Goal: Task Accomplishment & Management: Complete application form

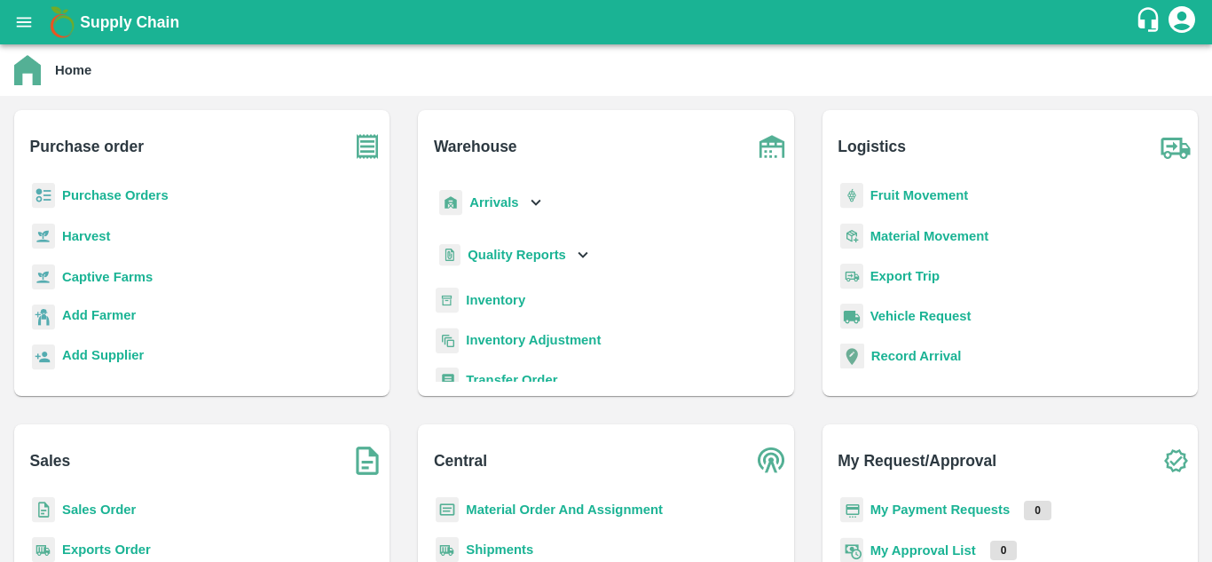
click at [140, 188] on b "Purchase Orders" at bounding box center [115, 195] width 106 height 14
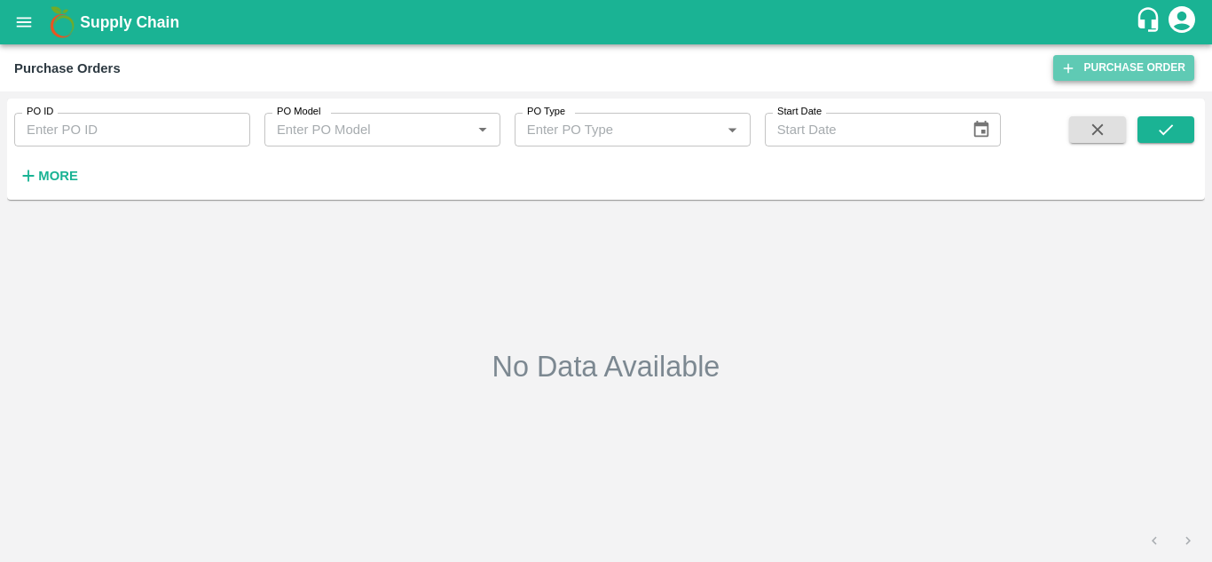
click at [1121, 80] on link "Purchase Order" at bounding box center [1123, 68] width 141 height 26
click at [179, 22] on b "Supply Chain" at bounding box center [129, 22] width 99 height 18
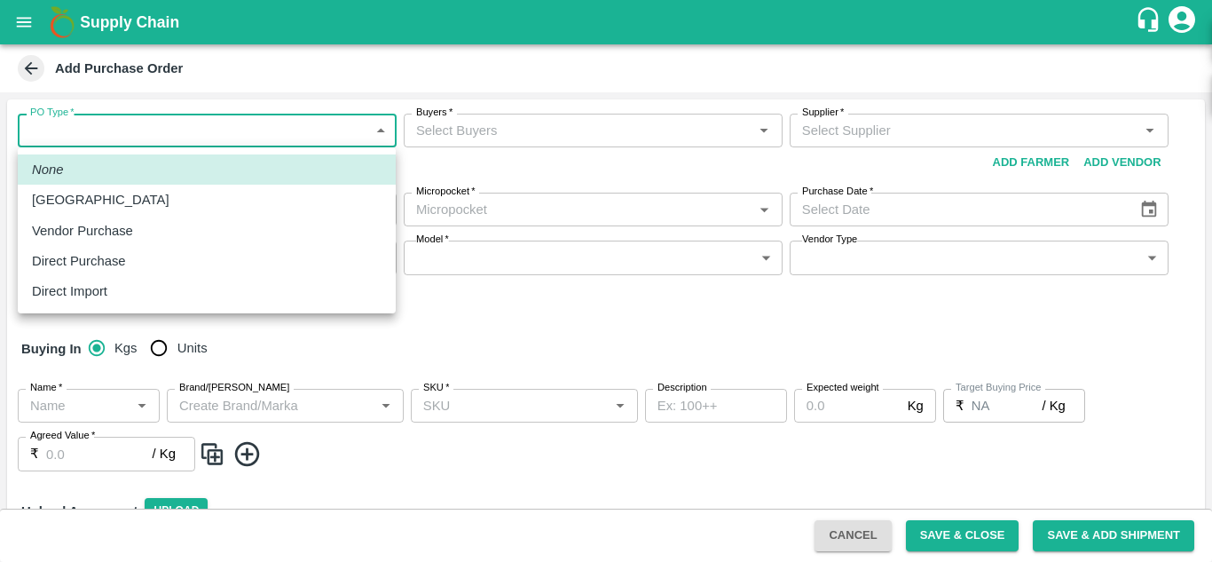
click at [143, 135] on body "Supply Chain Add Purchase Order PO Type   * ​ PO Type Buyers   * Buyers   * Sup…" at bounding box center [606, 281] width 1212 height 562
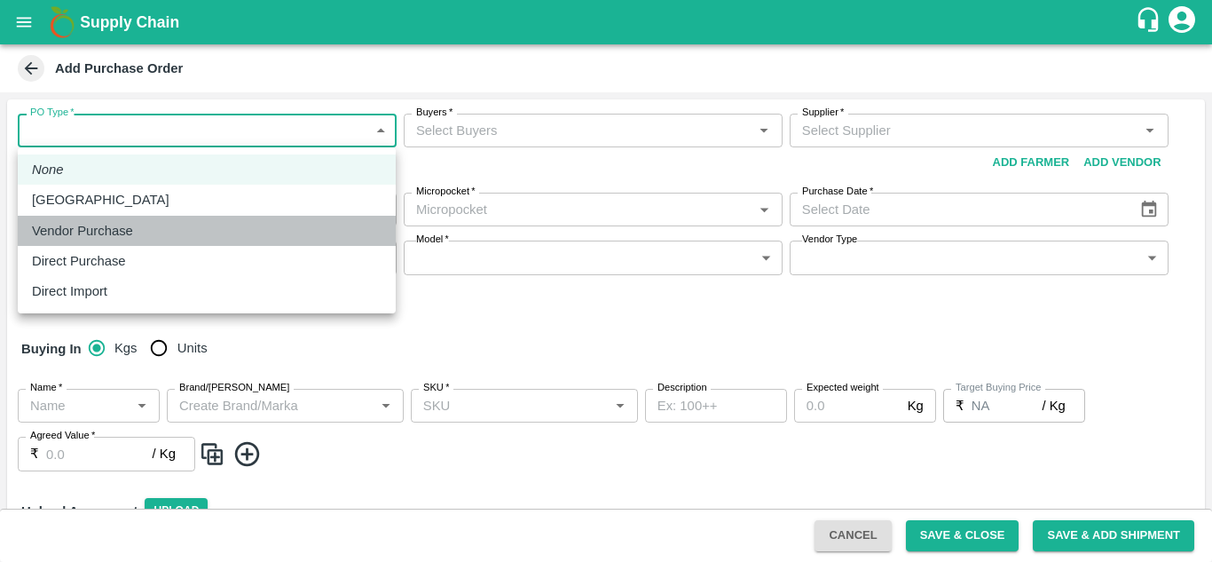
click at [163, 237] on div "Vendor Purchase" at bounding box center [207, 231] width 350 height 20
type input "2"
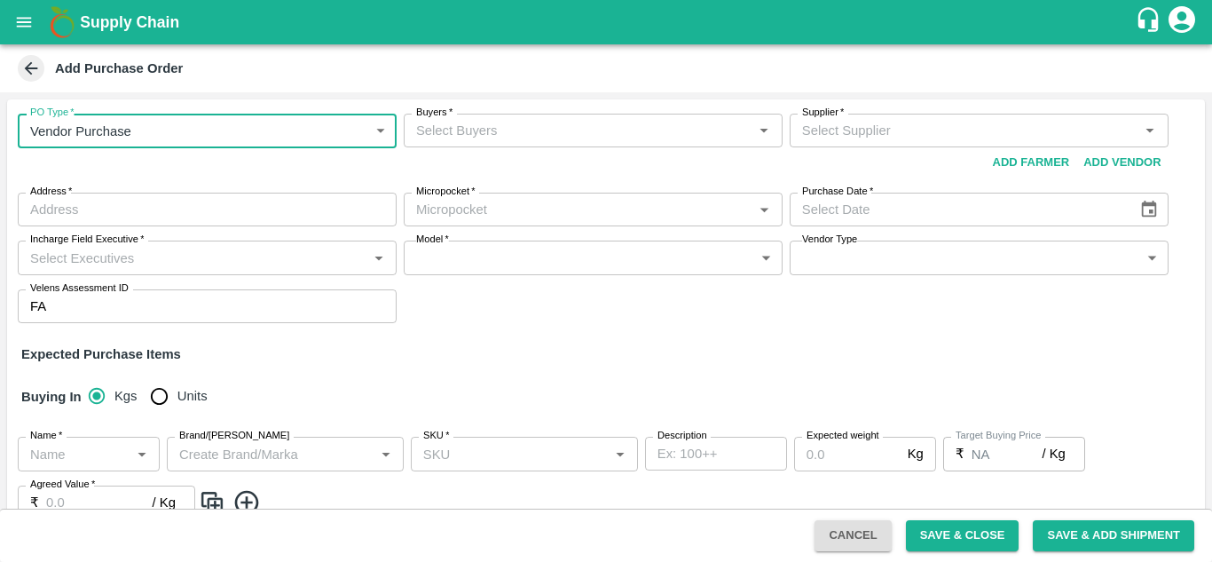
click at [516, 144] on div "Buyers   *" at bounding box center [593, 131] width 379 height 34
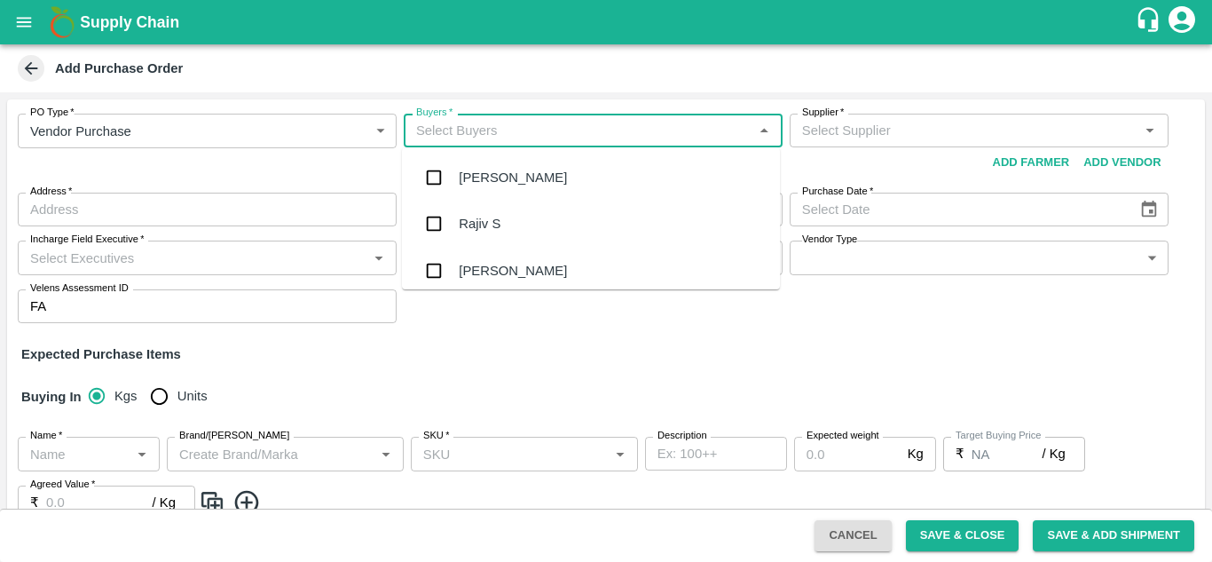
click at [862, 139] on input "Supplier   *" at bounding box center [964, 130] width 339 height 23
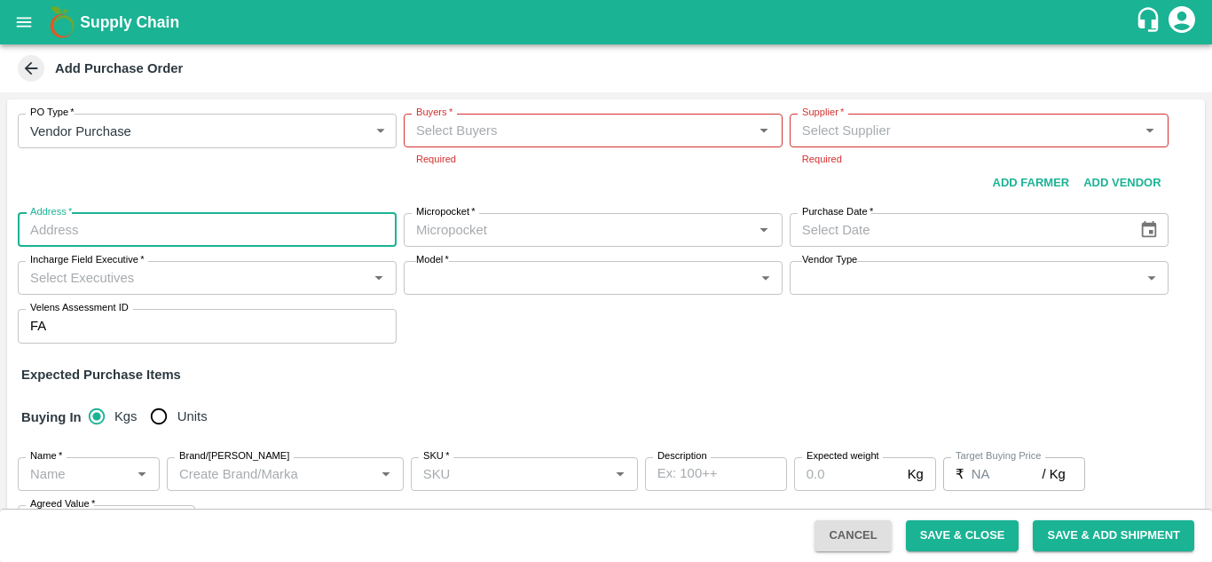
click at [259, 203] on div "PO Type   * Vendor Purchase 2 PO Type Buyers   * Buyers   * Required Supplier  …" at bounding box center [606, 228] width 1198 height 258
click at [515, 246] on div "Micropocket   *" at bounding box center [593, 230] width 379 height 34
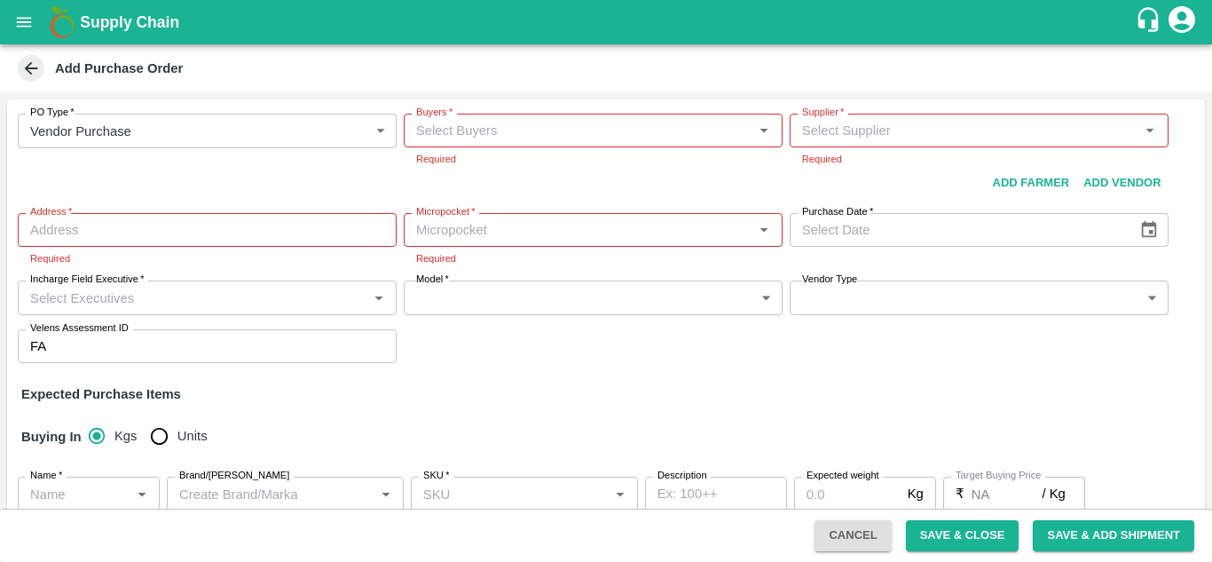
click at [958, 372] on div "PO Type   * Vendor Purchase 2 PO Type Buyers   * Buyers   * Required Supplier  …" at bounding box center [606, 238] width 1198 height 278
click at [477, 132] on input "Buyers   *" at bounding box center [578, 130] width 339 height 23
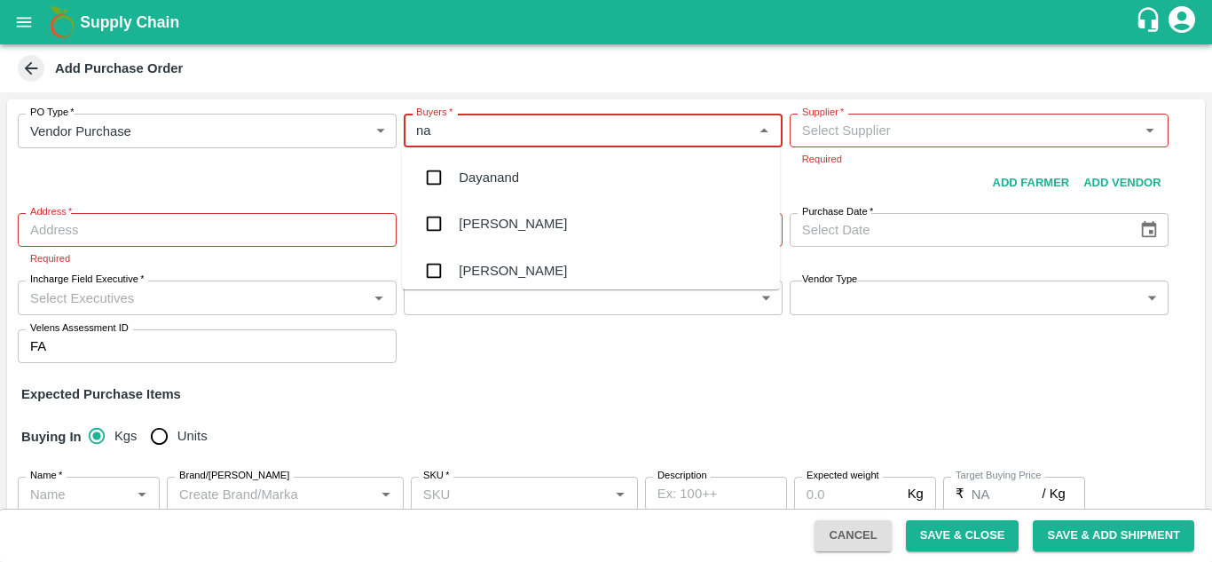
type input "n"
type input "c"
type input "n"
type input "v"
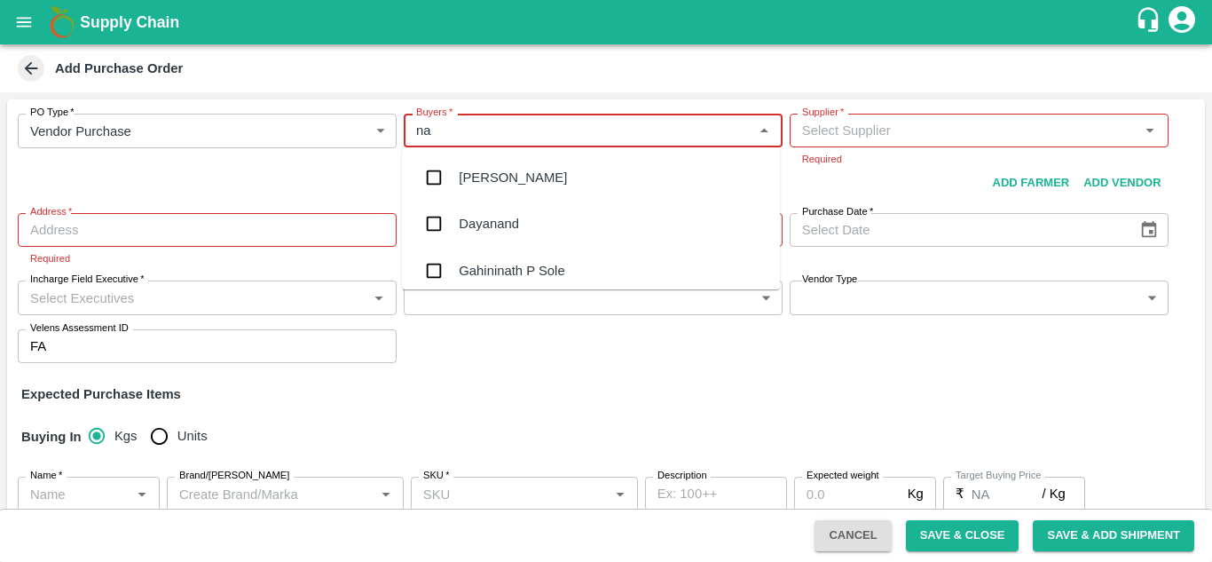
type input "n"
type input "nee"
click at [500, 269] on div "Neeti Jain" at bounding box center [587, 271] width 256 height 20
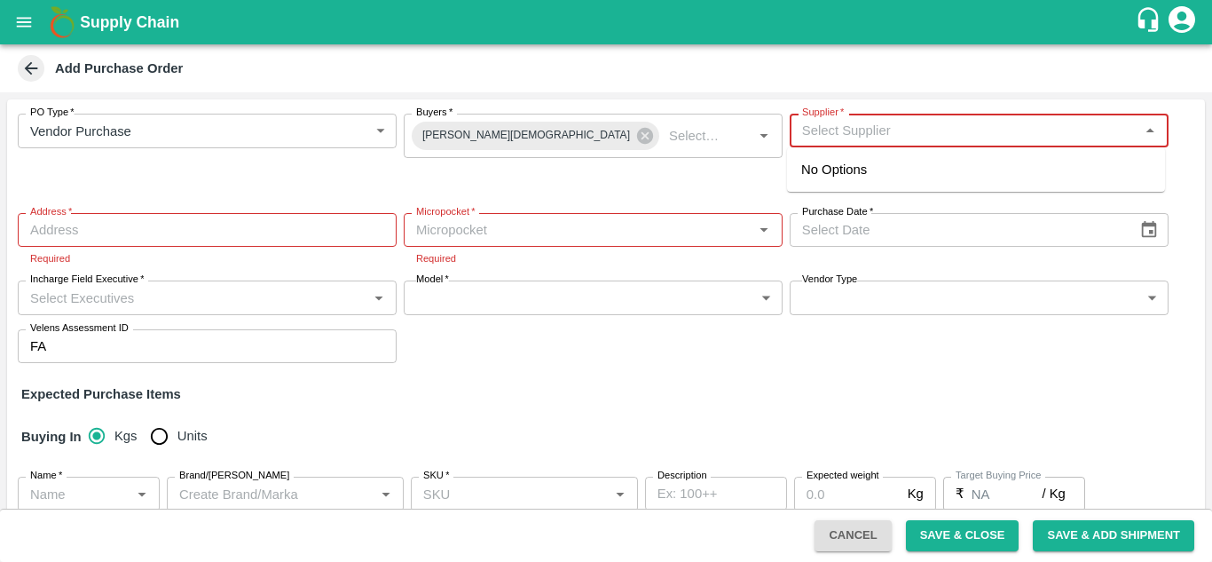
click at [873, 139] on input "Supplier   *" at bounding box center [964, 130] width 339 height 23
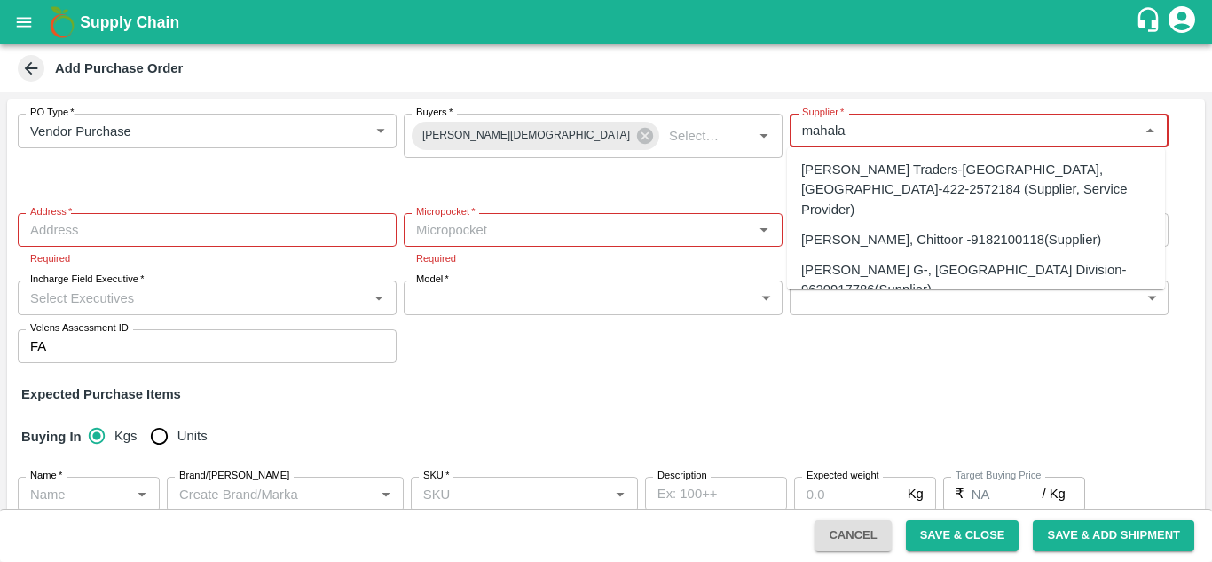
click at [988, 176] on div "Mahalakshmi Traders-Sri Ram Nagar, Coimbatore-422-2572184 (Supplier, Service Pr…" at bounding box center [976, 189] width 350 height 59
type input "Mahalakshmi Traders-Sri Ram Nagar, Coimbatore-422-2572184 (Supplier, Service Pr…"
type input "Sri Ram Nagar, Coimbatore, Peelamedu, Tamil Nadu"
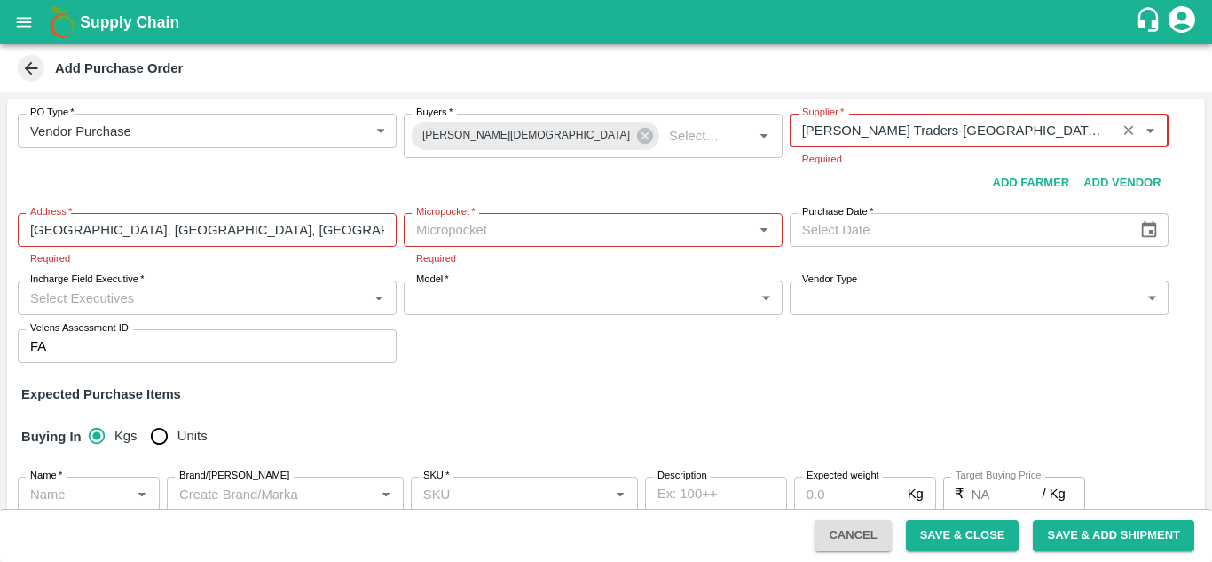
type input "Mahalakshmi Traders-Sri Ram Nagar, Coimbatore-422-2572184 (Supplier, Service Pr…"
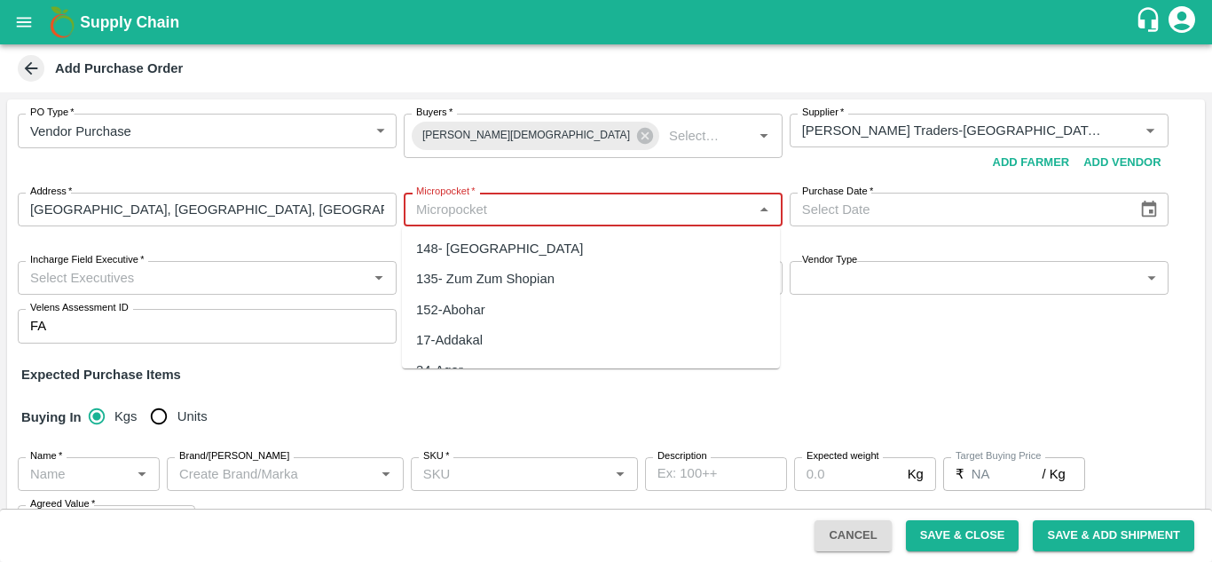
click at [534, 232] on body "Supply Chain Add Purchase Order PO Type   * Vendor Purchase 2 PO Type Buyers   …" at bounding box center [606, 281] width 1212 height 562
click at [458, 279] on div "91-Chennai" at bounding box center [494, 279] width 156 height 20
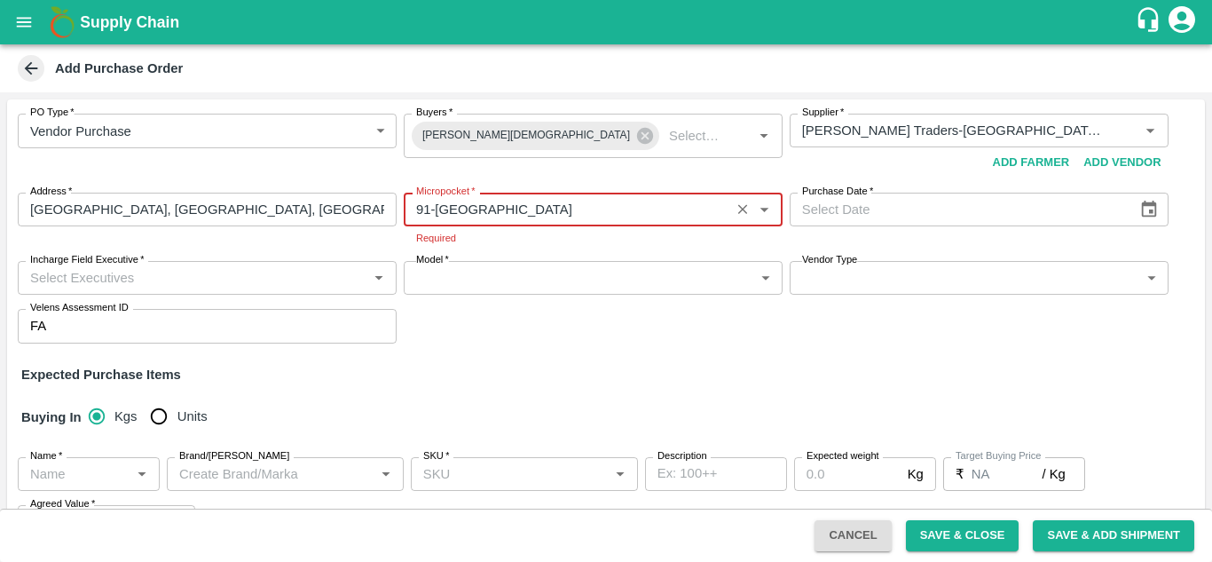
type input "91-Chennai"
click at [1151, 205] on icon "Choose date" at bounding box center [1149, 209] width 15 height 17
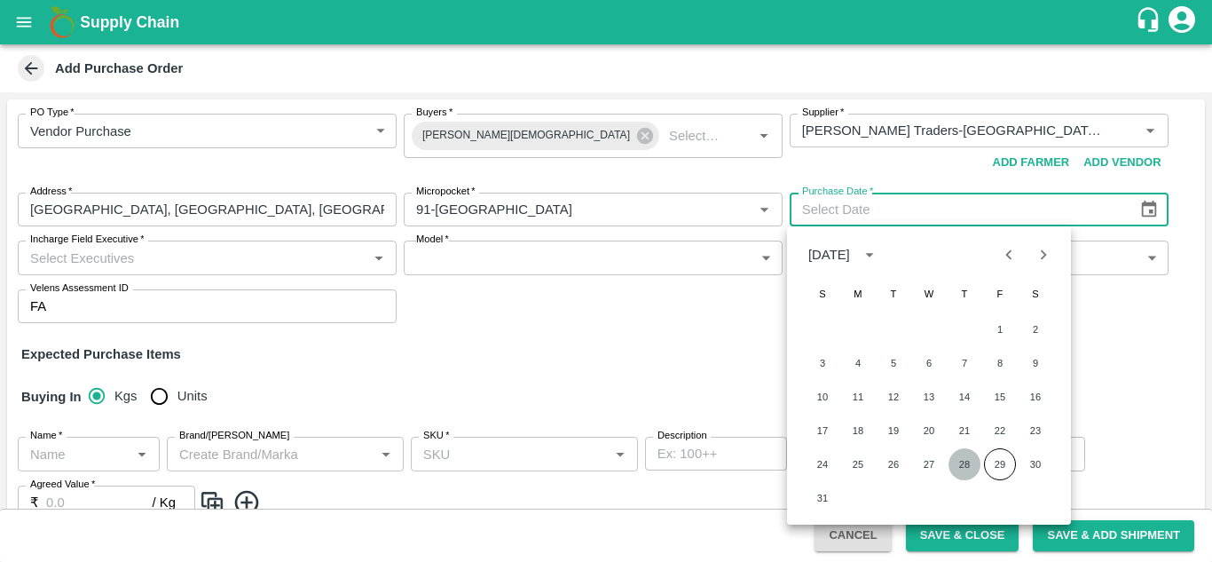
click at [959, 468] on button "28" at bounding box center [965, 464] width 32 height 32
type input "28/08/2025"
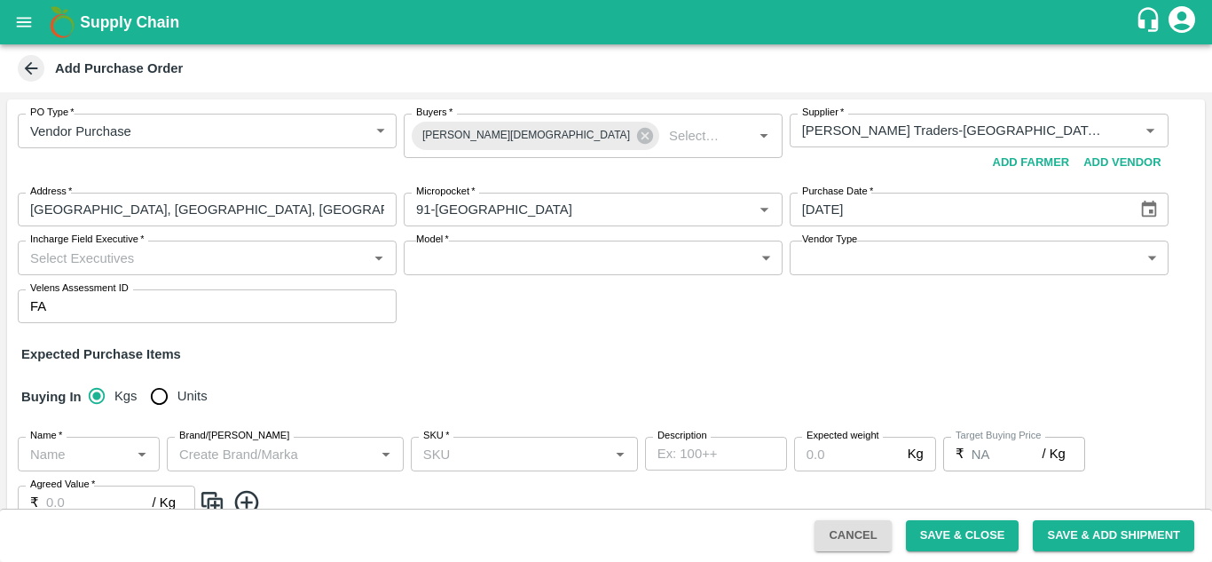
click at [221, 257] on input "Incharge Field Executive   *" at bounding box center [192, 257] width 339 height 23
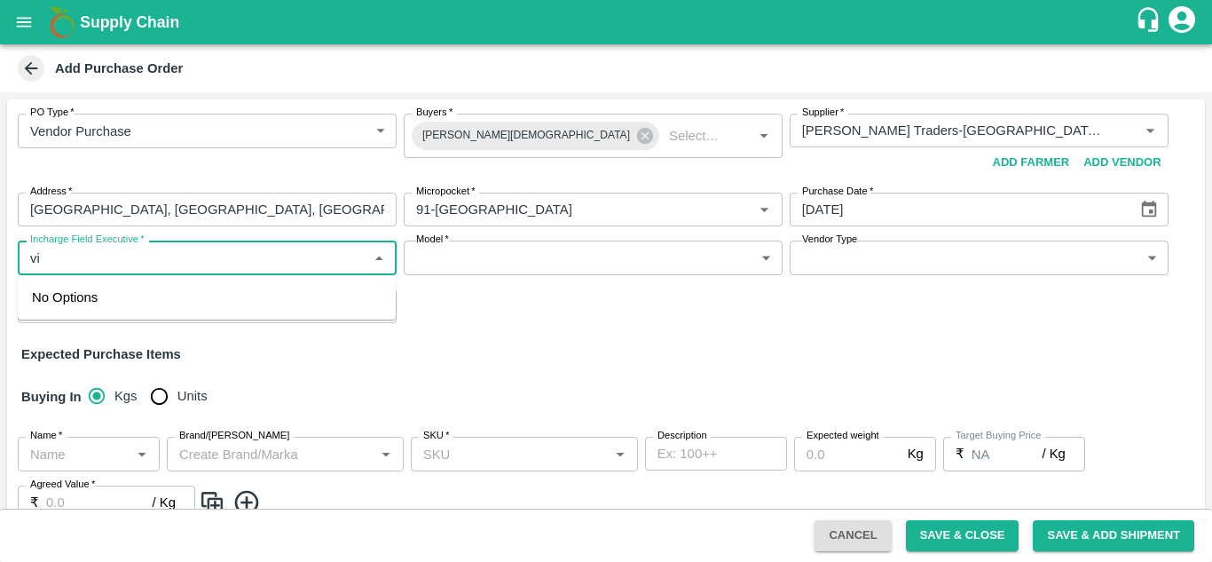
type input "v"
type input "nand"
click at [122, 359] on div "Nanda Kumar L" at bounding box center [134, 352] width 119 height 20
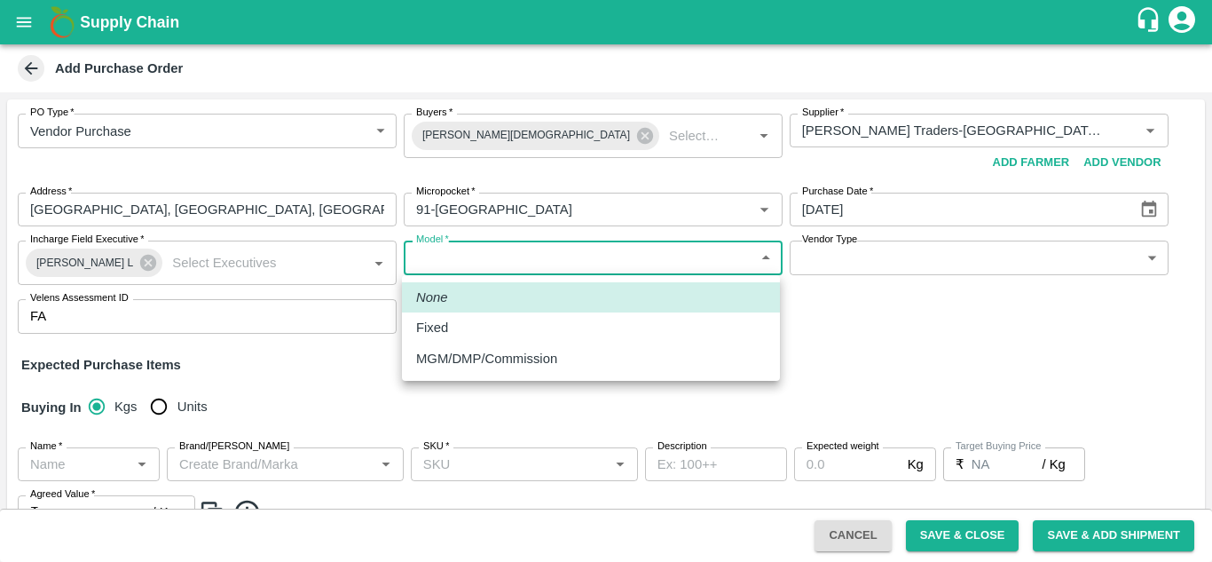
click at [638, 261] on body "Supply Chain Add Purchase Order PO Type   * Vendor Purchase 2 PO Type Buyers   …" at bounding box center [606, 281] width 1212 height 562
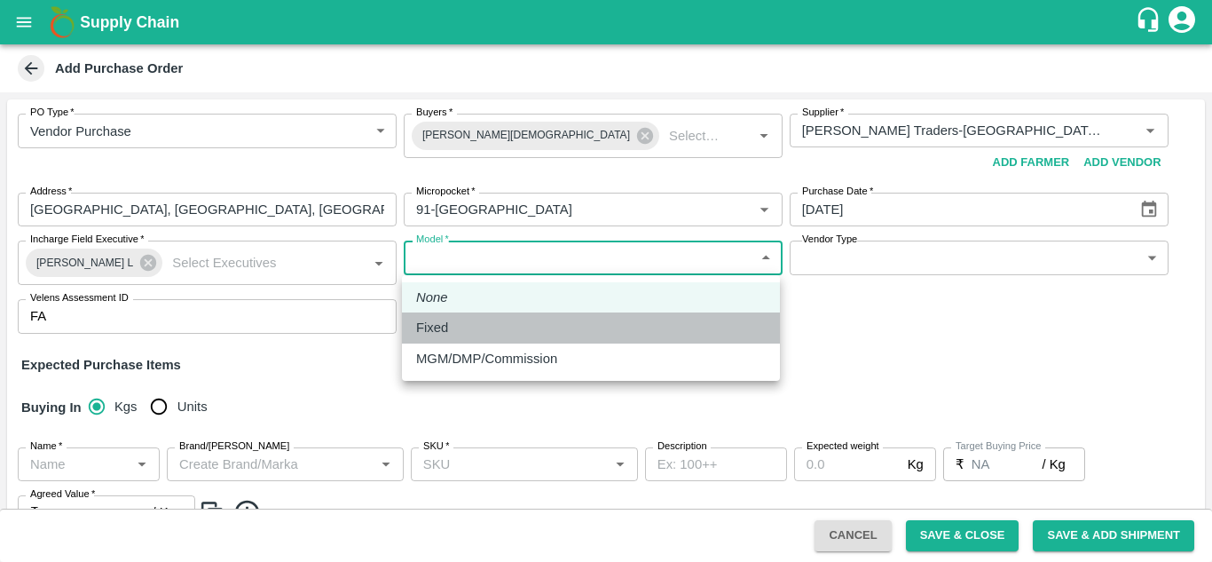
click at [517, 321] on div "Fixed" at bounding box center [591, 328] width 350 height 20
type input "Fixed"
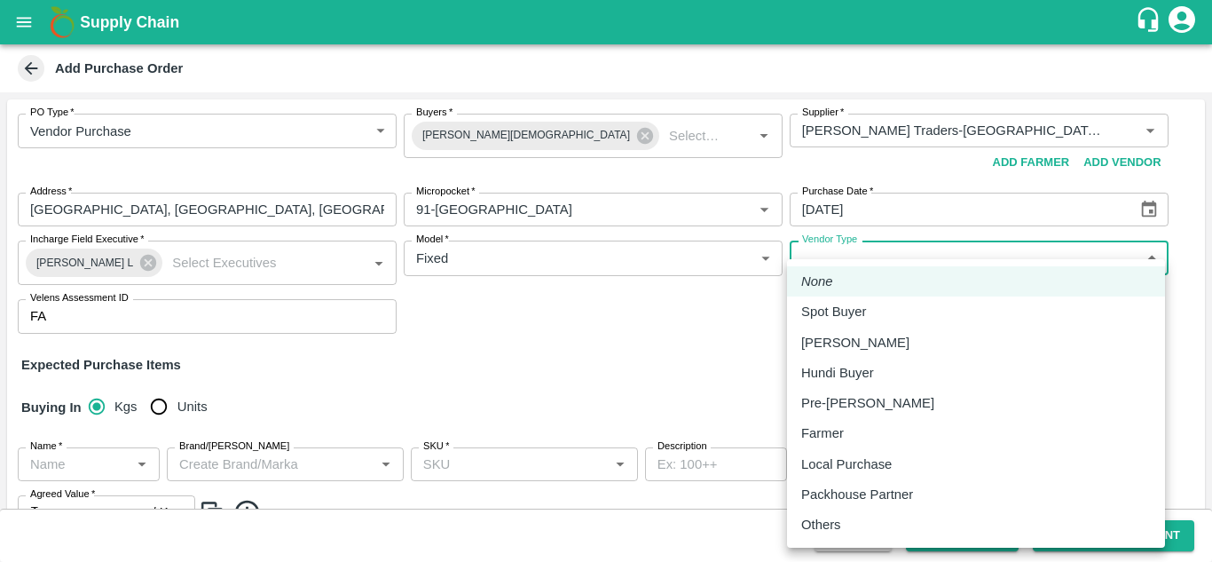
click at [879, 259] on body "Supply Chain Add Purchase Order PO Type   * Vendor Purchase 2 PO Type Buyers   …" at bounding box center [606, 281] width 1212 height 562
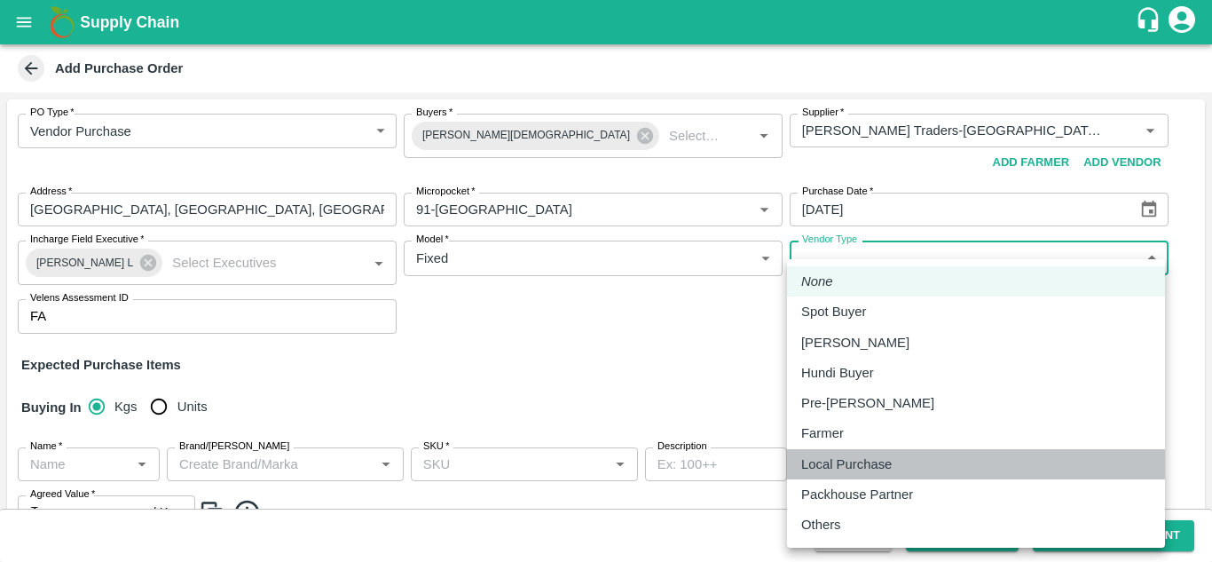
click at [874, 461] on p "Local Purchase" at bounding box center [846, 464] width 91 height 20
type input "LOCAL_PURCHASE"
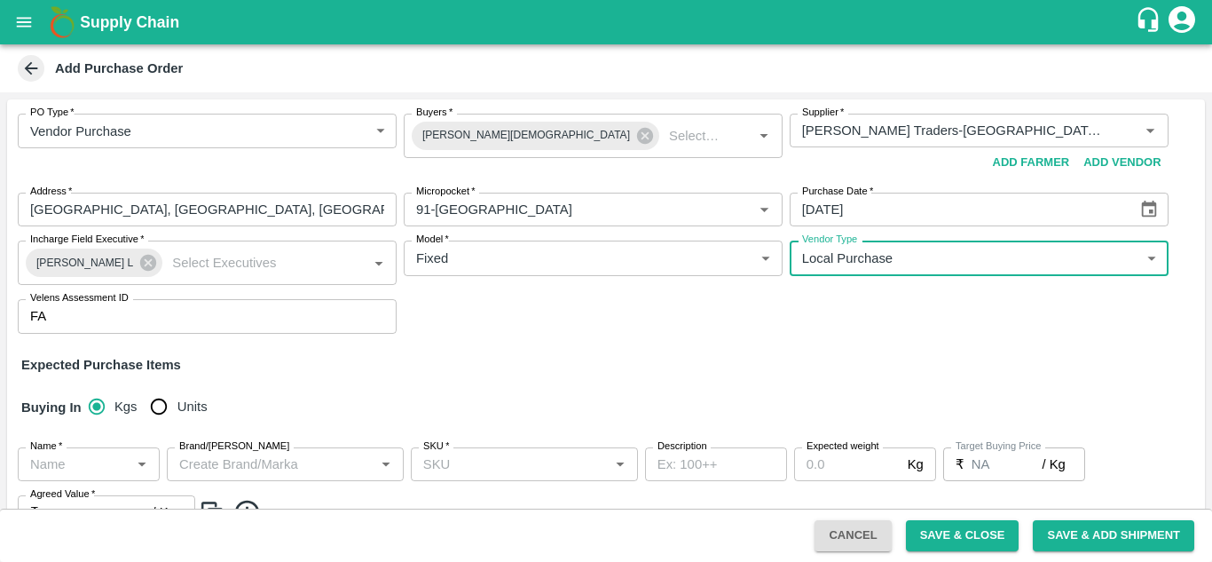
click at [165, 408] on input "Units" at bounding box center [158, 406] width 35 height 35
radio input "true"
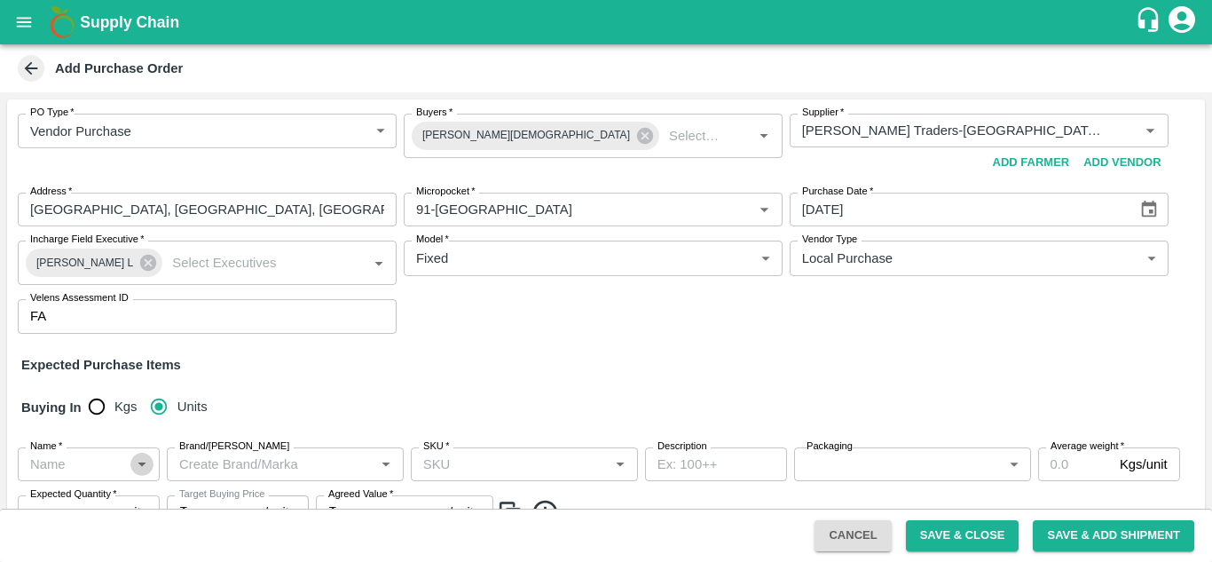
click at [138, 467] on icon "Open" at bounding box center [142, 464] width 20 height 20
type input "N"
drag, startPoint x: 138, startPoint y: 467, endPoint x: 479, endPoint y: 286, distance: 386.7
click at [479, 286] on div "PO Type   * Vendor Purchase 2 PO Type Buyers   * Neeti Jain Buyers   * Supplier…" at bounding box center [606, 223] width 1198 height 248
click at [118, 477] on div "Name   *" at bounding box center [89, 464] width 142 height 34
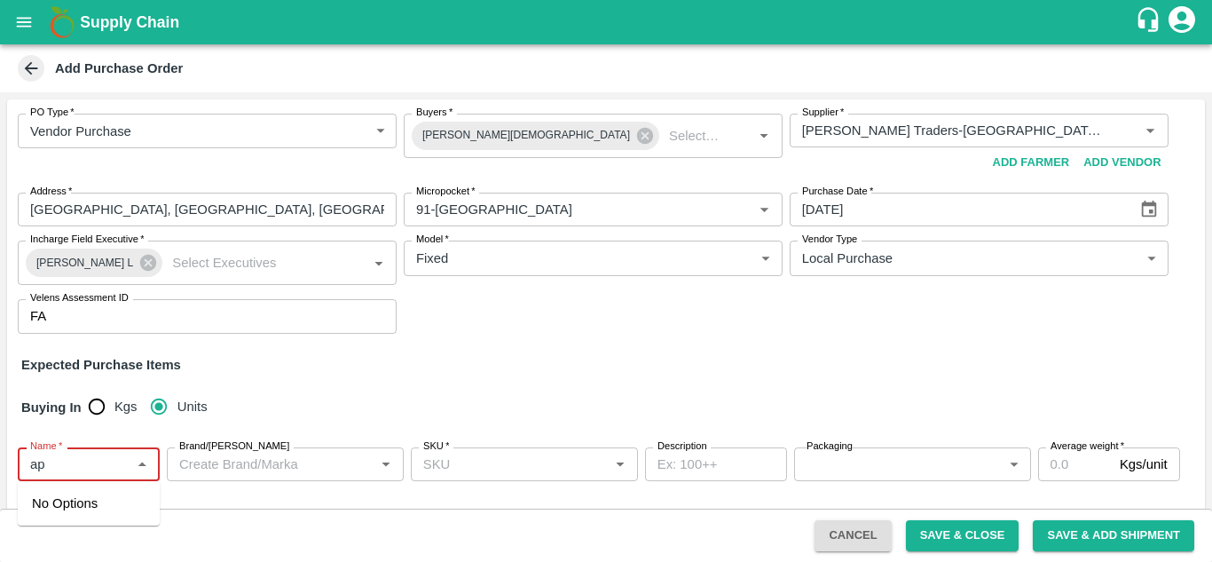
type input "a"
type input "nz"
click at [293, 383] on div "Buying In Kgs Units" at bounding box center [606, 407] width 1198 height 51
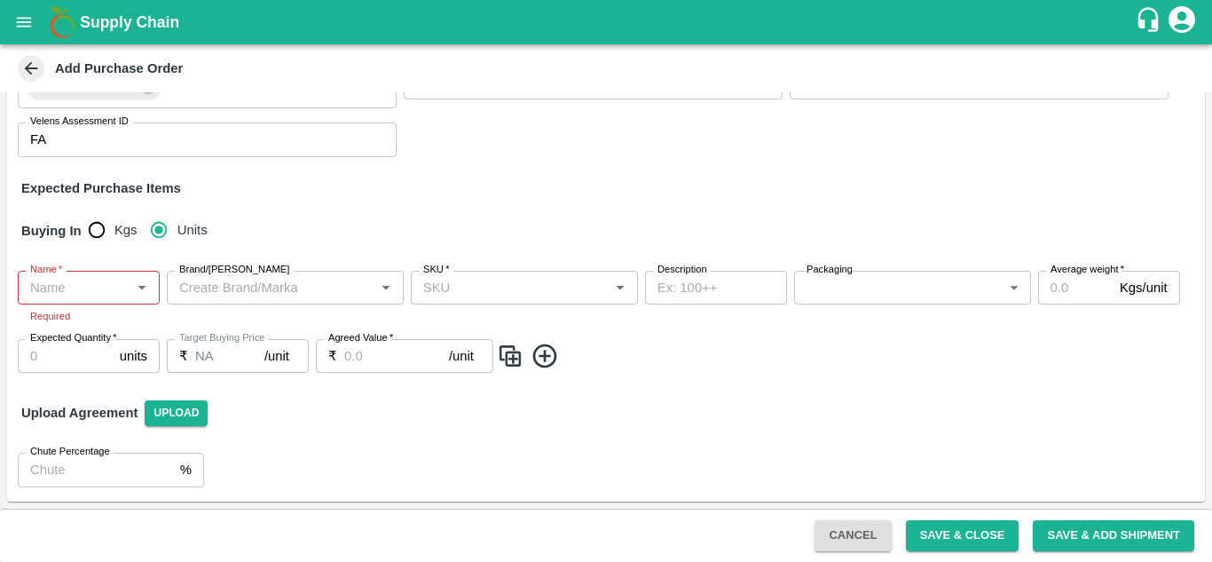
click at [125, 280] on div "Name   *" at bounding box center [89, 288] width 142 height 34
type input "n"
type input "r"
type input "g"
click at [483, 295] on input "SKU   *" at bounding box center [509, 287] width 187 height 23
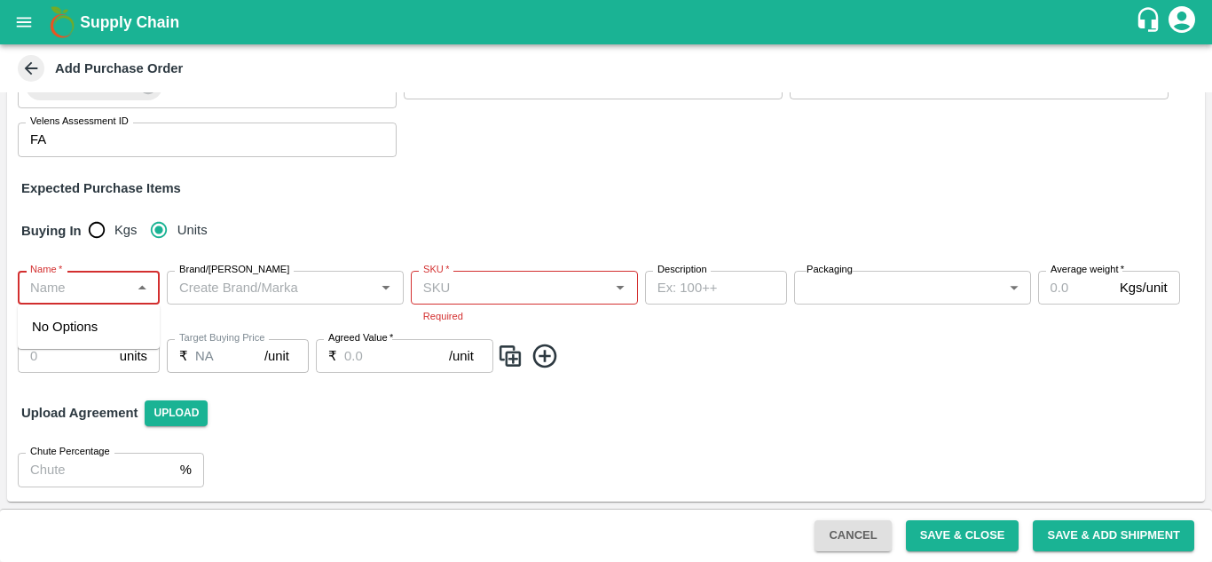
click at [88, 288] on input "Name   *" at bounding box center [74, 287] width 102 height 23
type input "n"
type input "apple"
click at [297, 229] on div "Buying In Kgs Units" at bounding box center [606, 230] width 1198 height 51
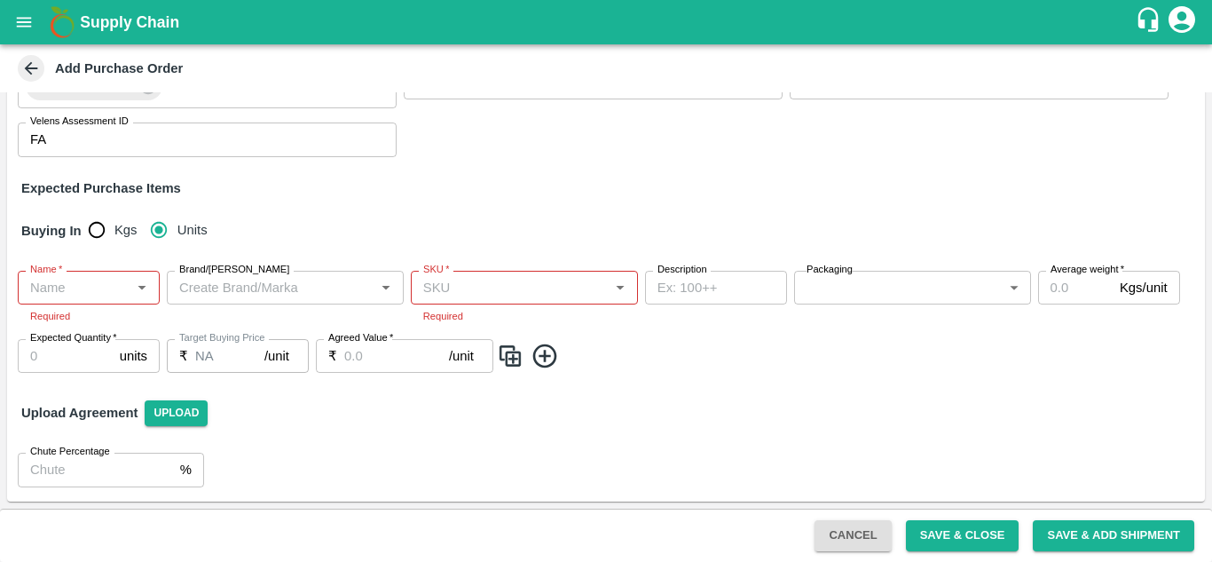
click at [97, 280] on input "Name   *" at bounding box center [74, 287] width 102 height 23
type input "roy"
click at [516, 233] on div "Buying In Kgs Units" at bounding box center [606, 230] width 1198 height 51
click at [99, 280] on input "Name   *" at bounding box center [74, 287] width 102 height 23
click at [115, 326] on div "No Options" at bounding box center [89, 326] width 142 height 44
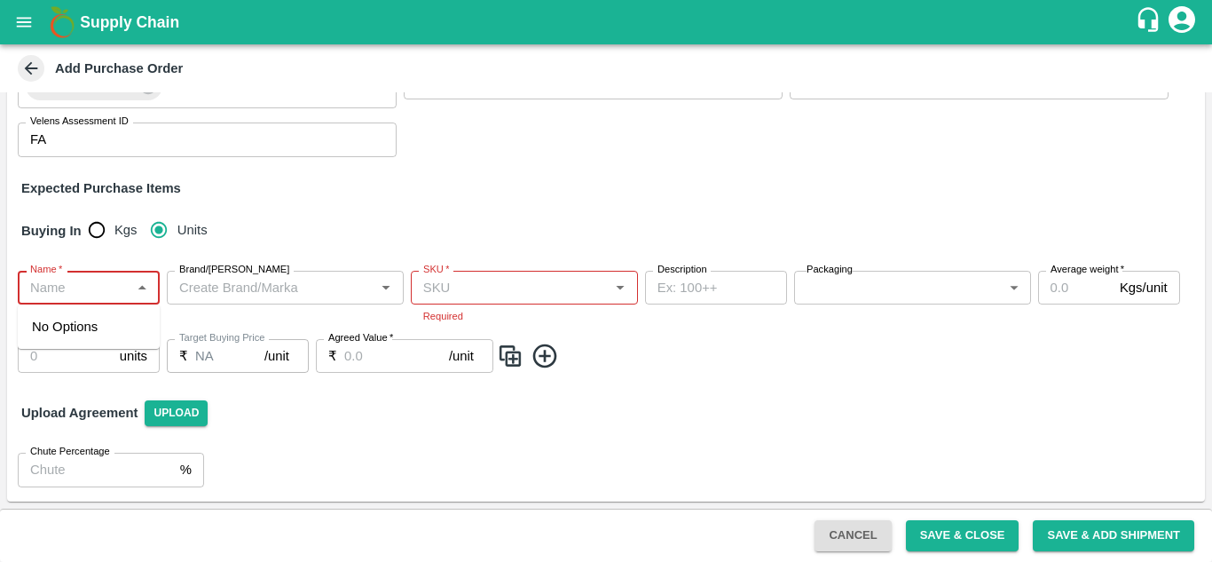
click at [115, 326] on div "No Options" at bounding box center [89, 326] width 142 height 44
drag, startPoint x: 115, startPoint y: 326, endPoint x: 365, endPoint y: 461, distance: 283.5
click at [365, 461] on body "Supply Chain Add Purchase Order PO Type   * Vendor Purchase 2 PO Type Buyers   …" at bounding box center [606, 281] width 1212 height 562
type input "royal ga"
click at [365, 461] on div "Chute Percentage % Chute Percentage" at bounding box center [606, 469] width 1198 height 62
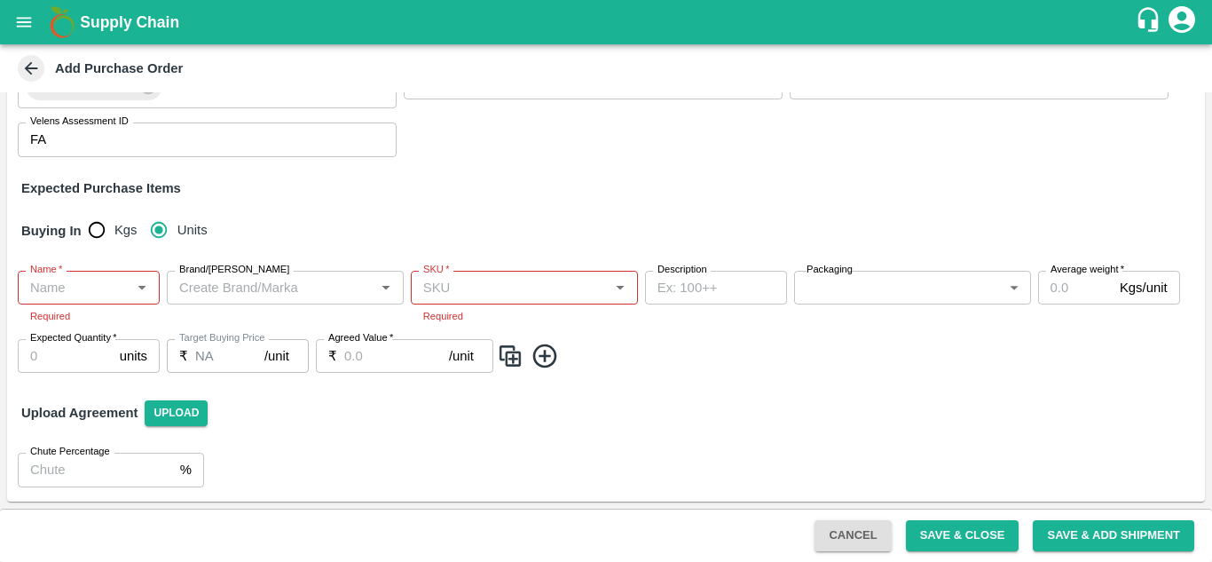
click at [365, 461] on div "Chute Percentage % Chute Percentage" at bounding box center [606, 469] width 1198 height 62
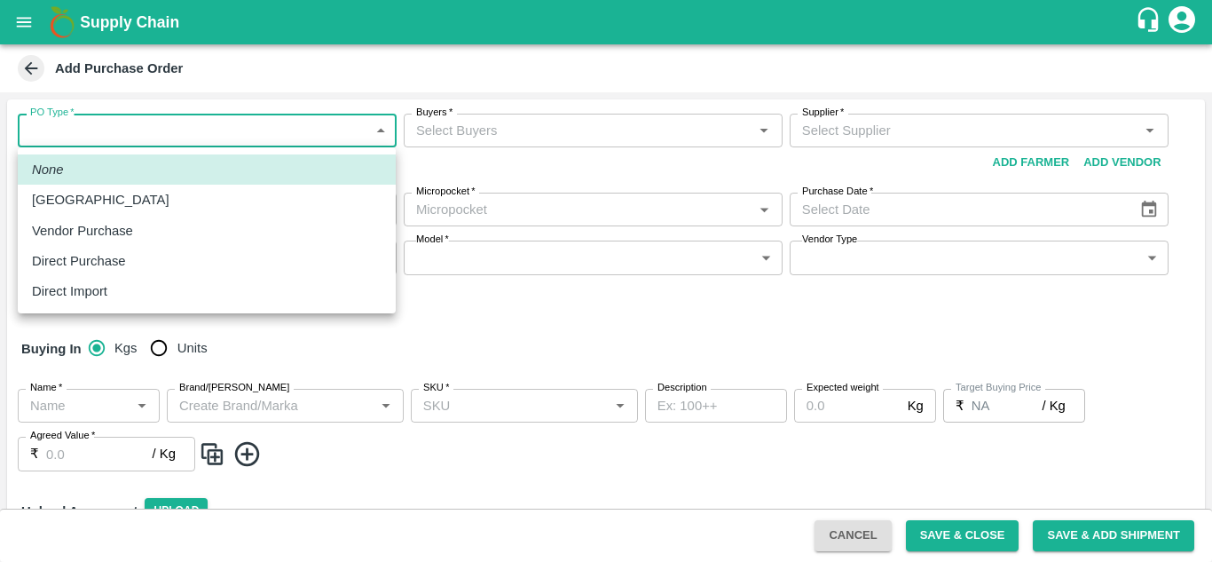
click at [291, 127] on body "Supply Chain Add Purchase Order PO Type   * ​ PO Type Buyers   * Buyers   * Sup…" at bounding box center [606, 281] width 1212 height 562
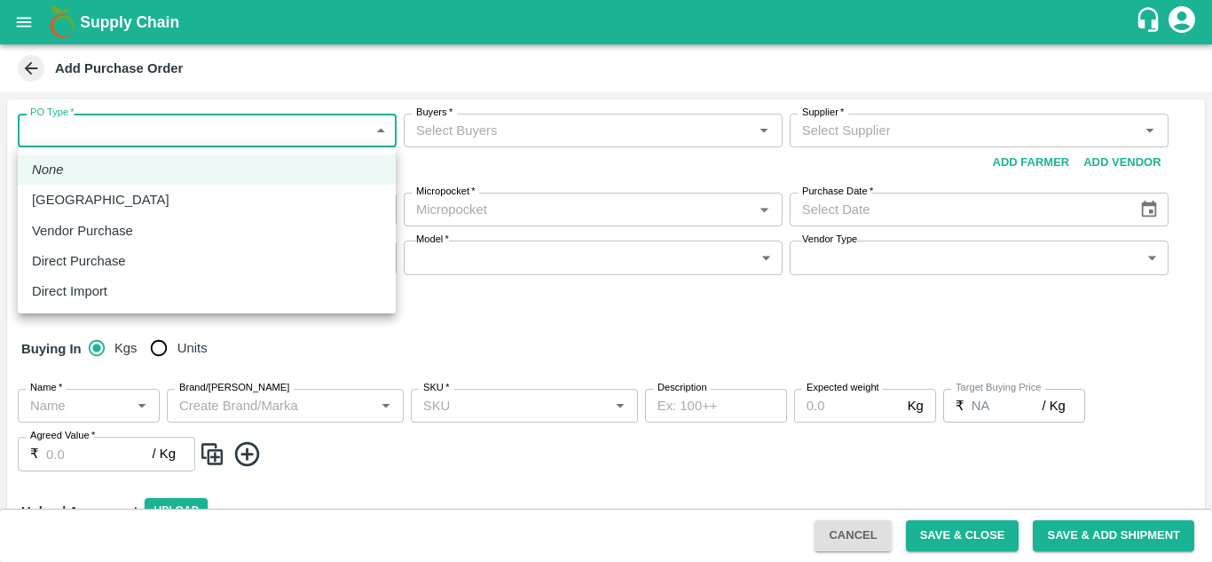
click at [122, 230] on p "Vendor Purchase" at bounding box center [82, 231] width 101 height 20
type input "2"
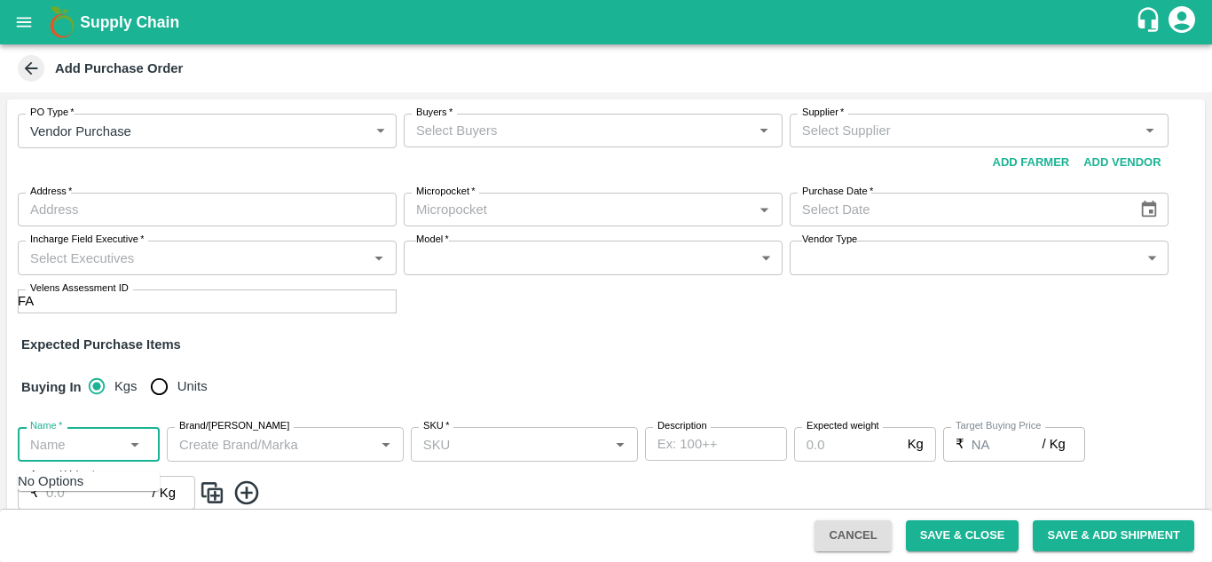
click at [94, 455] on input "Name   *" at bounding box center [74, 443] width 102 height 23
type input "n"
click at [94, 455] on input "Name   *" at bounding box center [74, 443] width 102 height 23
type input "apple gala"
click at [27, 60] on icon at bounding box center [31, 69] width 20 height 20
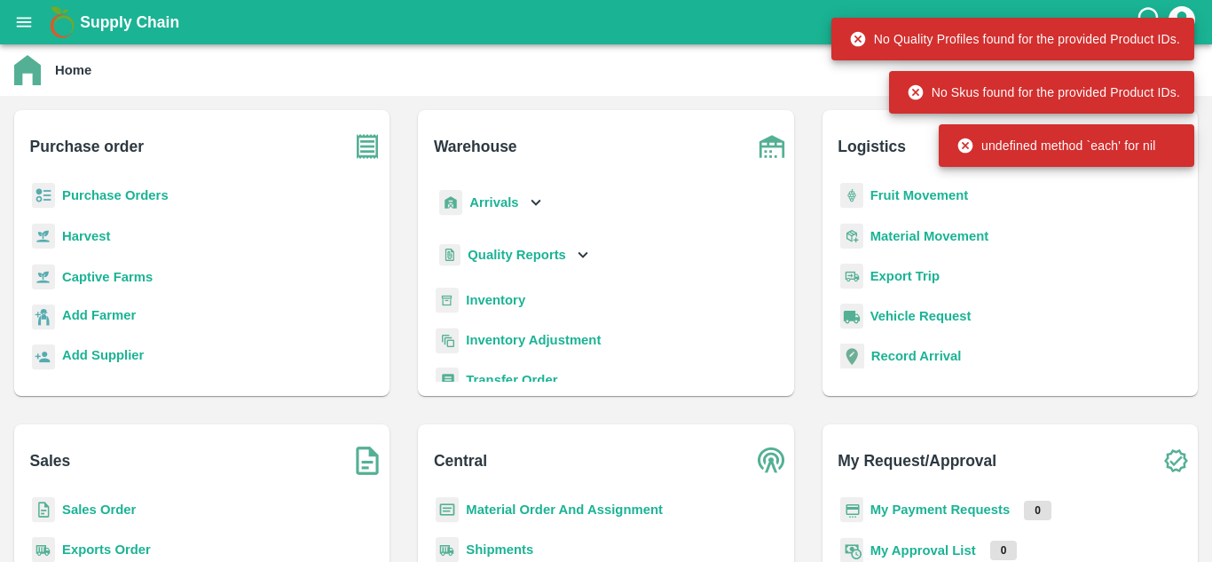
click at [116, 502] on b "Sales Order" at bounding box center [99, 509] width 74 height 14
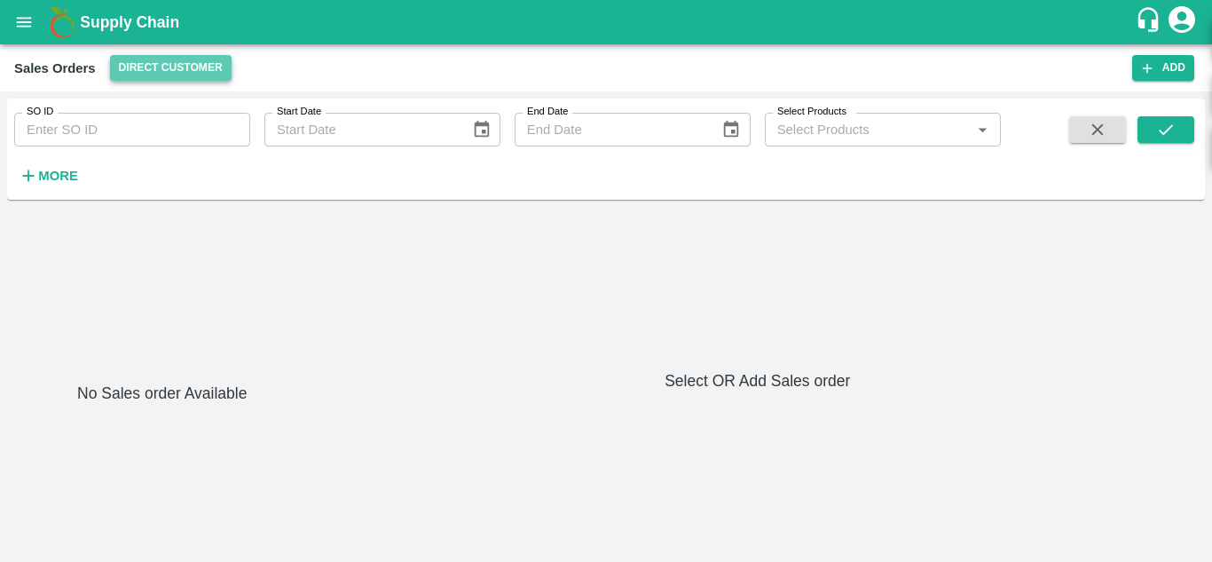
click at [154, 65] on button "Direct Customer" at bounding box center [171, 68] width 122 height 26
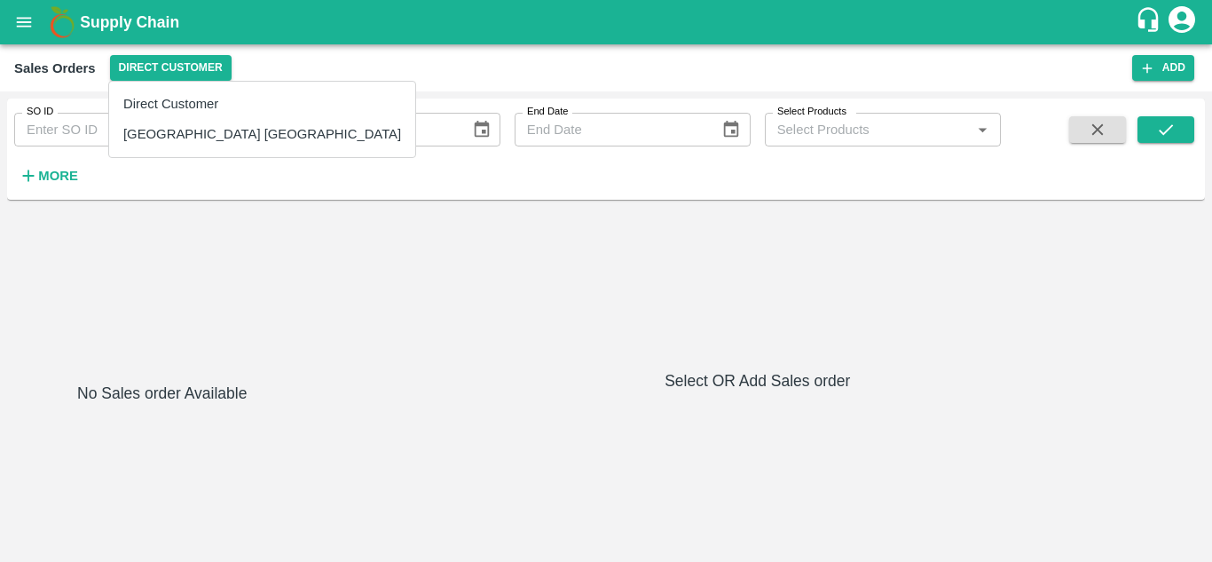
click at [290, 72] on div at bounding box center [606, 281] width 1212 height 562
click at [134, 28] on b "Supply Chain" at bounding box center [129, 22] width 99 height 18
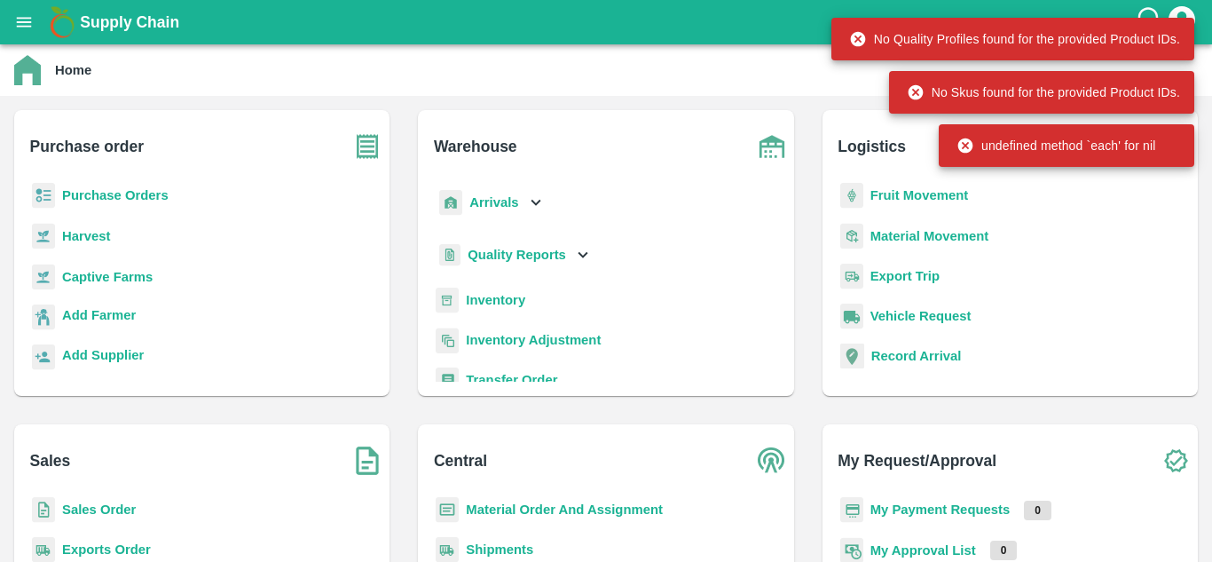
click at [113, 194] on b "Purchase Orders" at bounding box center [115, 195] width 106 height 14
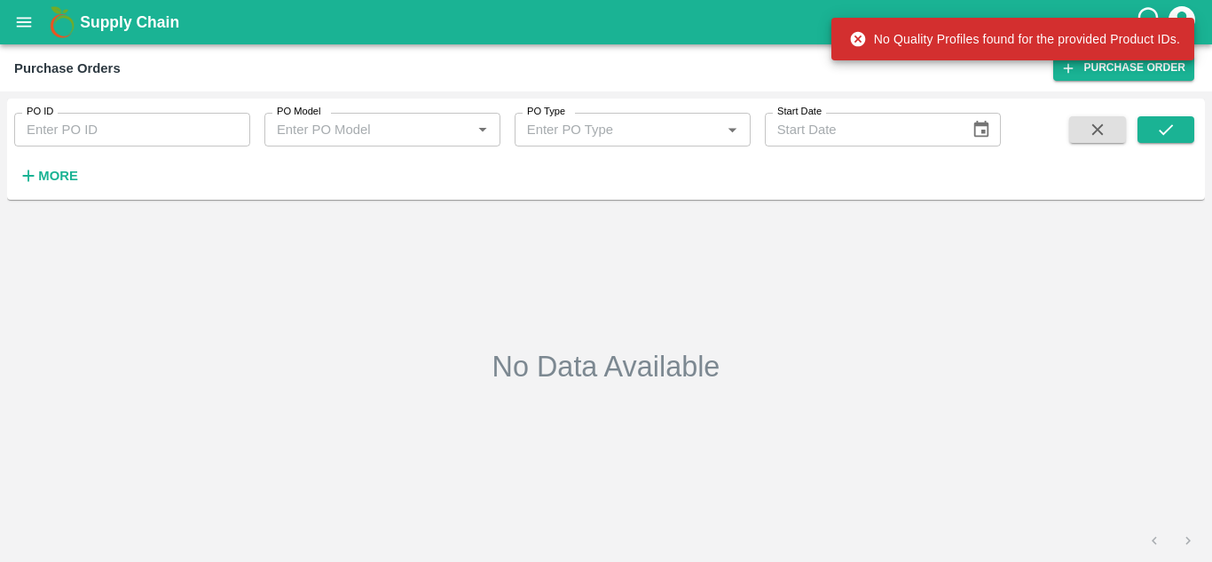
click at [862, 36] on icon at bounding box center [857, 39] width 15 height 15
click at [854, 46] on icon at bounding box center [858, 39] width 18 height 18
click at [859, 35] on icon at bounding box center [857, 39] width 15 height 15
click at [58, 166] on h6 "More" at bounding box center [58, 175] width 40 height 23
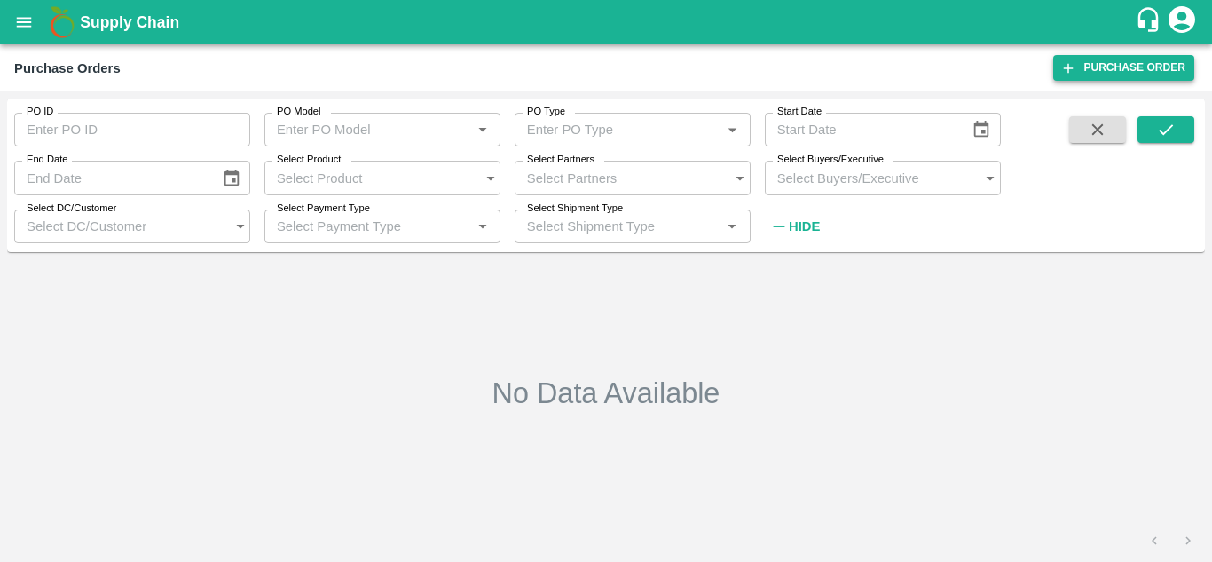
click at [1084, 67] on link "Purchase Order" at bounding box center [1123, 68] width 141 height 26
click at [100, 33] on h1 "Supply Chain" at bounding box center [607, 22] width 1055 height 25
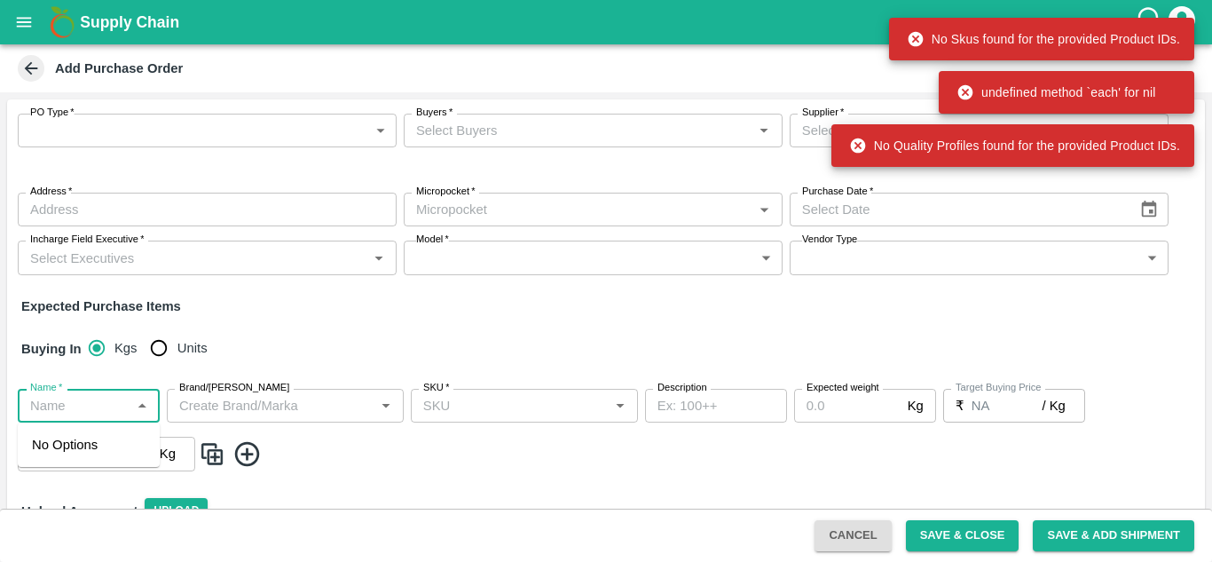
click at [90, 396] on input "Name   *" at bounding box center [74, 405] width 102 height 23
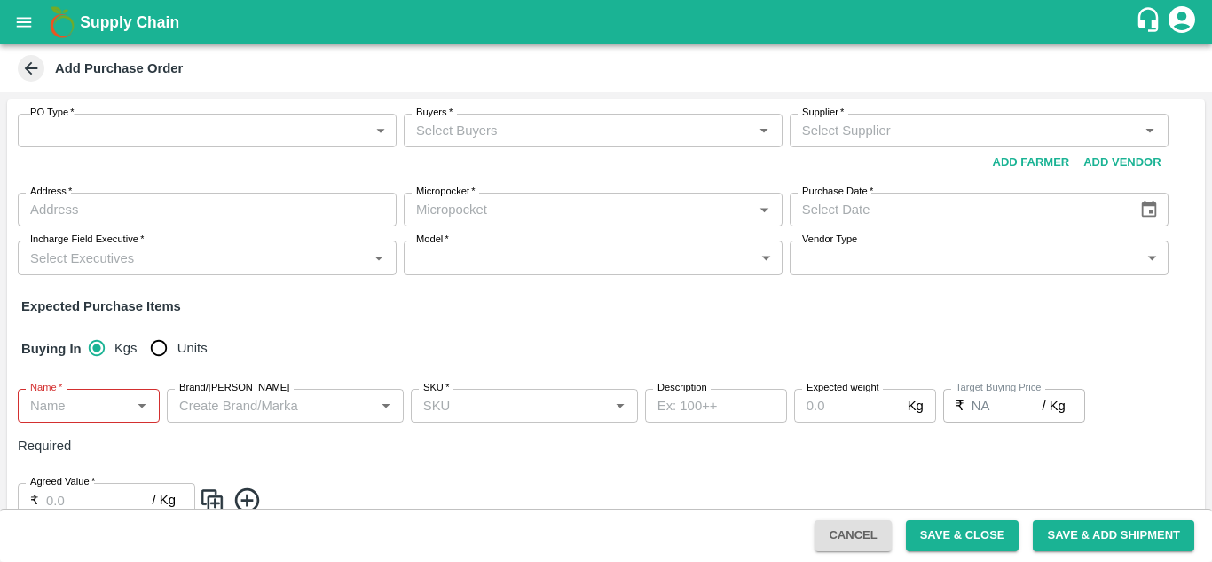
click at [39, 65] on icon at bounding box center [31, 69] width 20 height 20
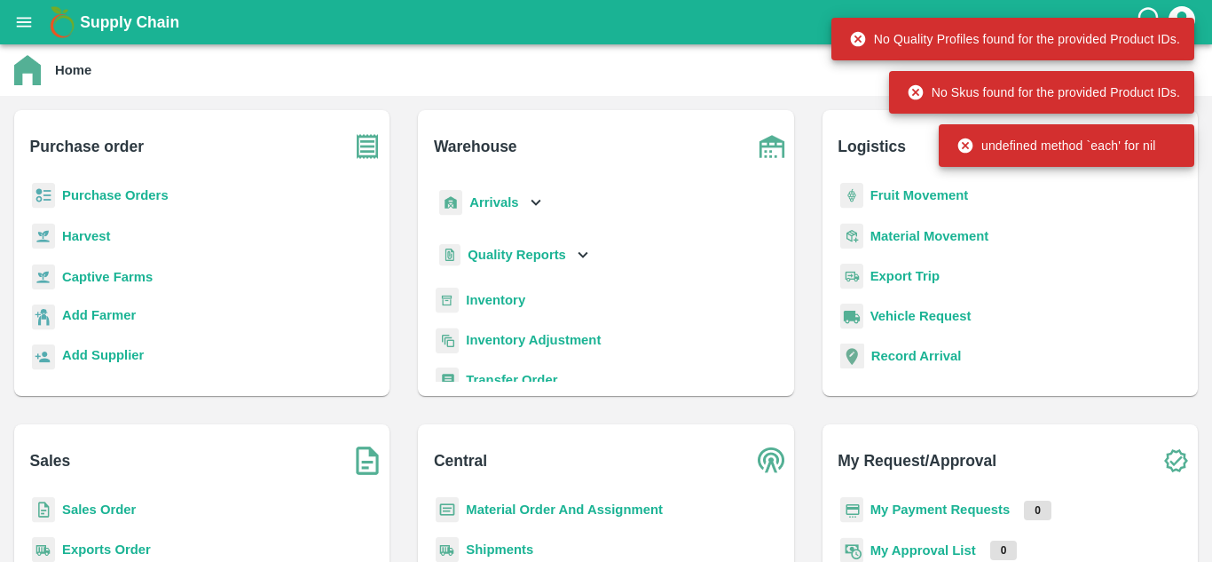
click at [94, 505] on b "Sales Order" at bounding box center [99, 509] width 74 height 14
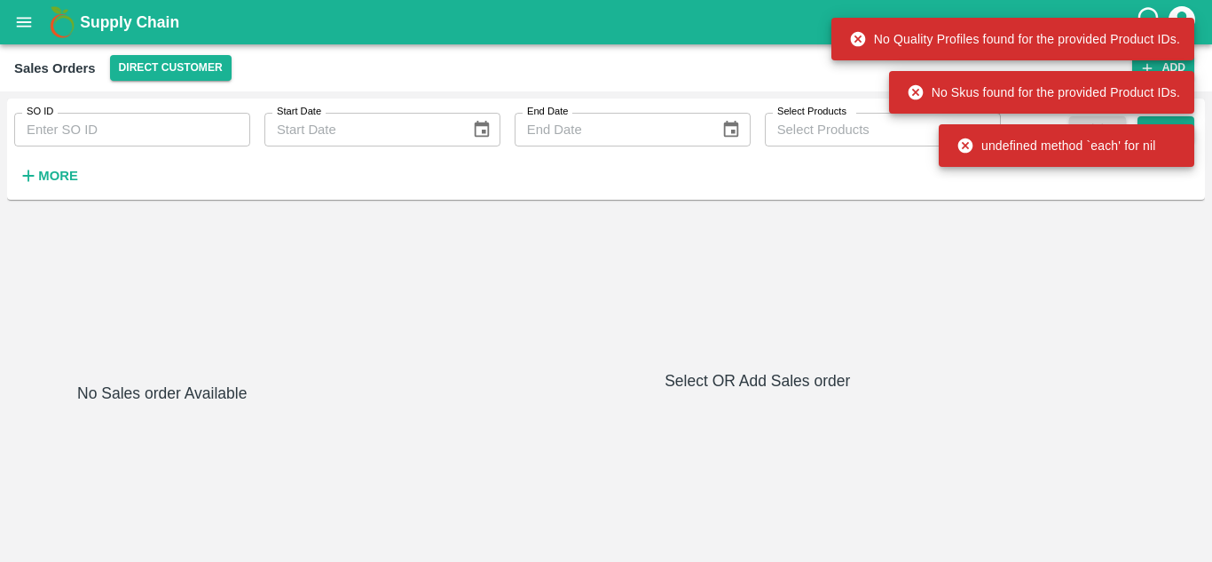
click at [1177, 65] on div "No Quality Profiles found for the provided Product IDs." at bounding box center [1013, 38] width 363 height 53
click at [865, 47] on icon at bounding box center [857, 39] width 15 height 15
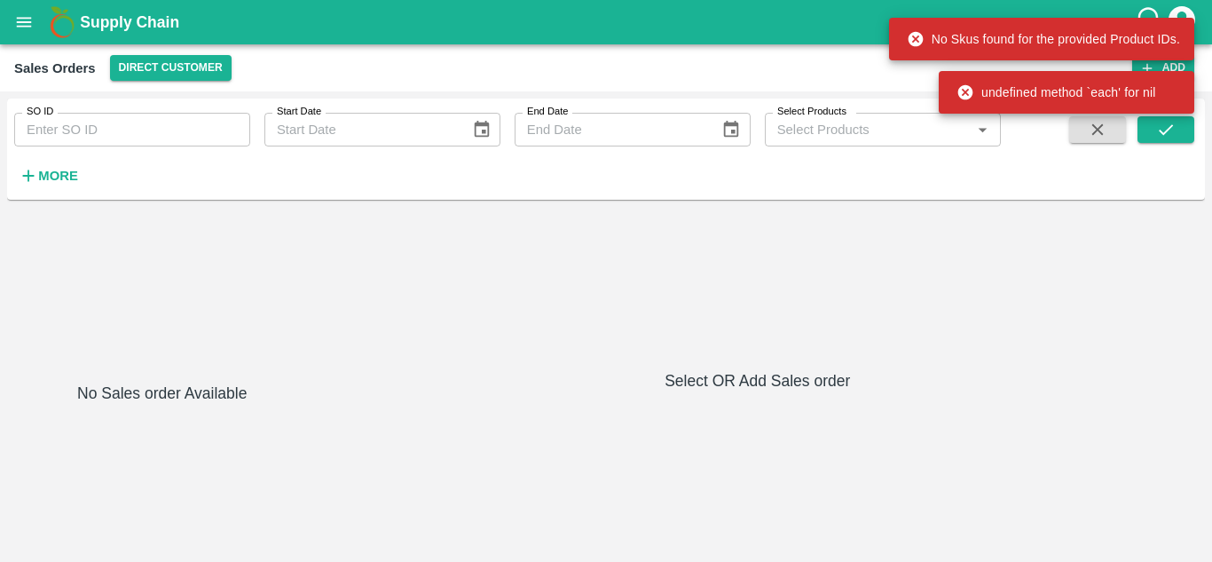
click at [925, 48] on icon at bounding box center [916, 39] width 18 height 18
click at [914, 47] on icon at bounding box center [916, 39] width 18 height 18
click at [923, 47] on icon at bounding box center [915, 39] width 15 height 15
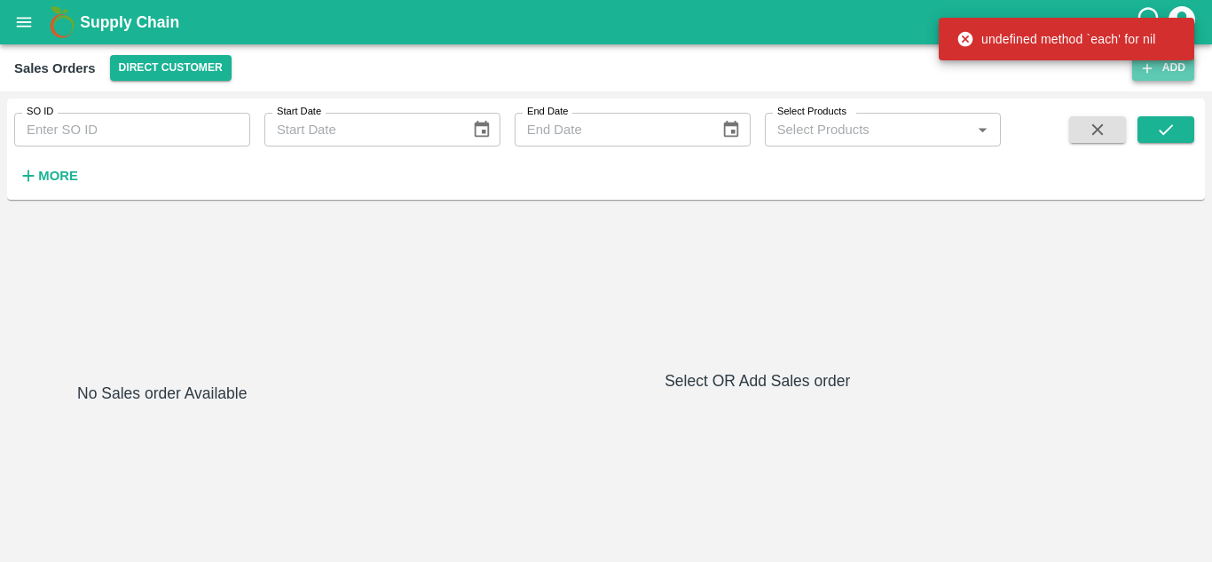
click at [1154, 67] on icon "button" at bounding box center [1148, 68] width 16 height 16
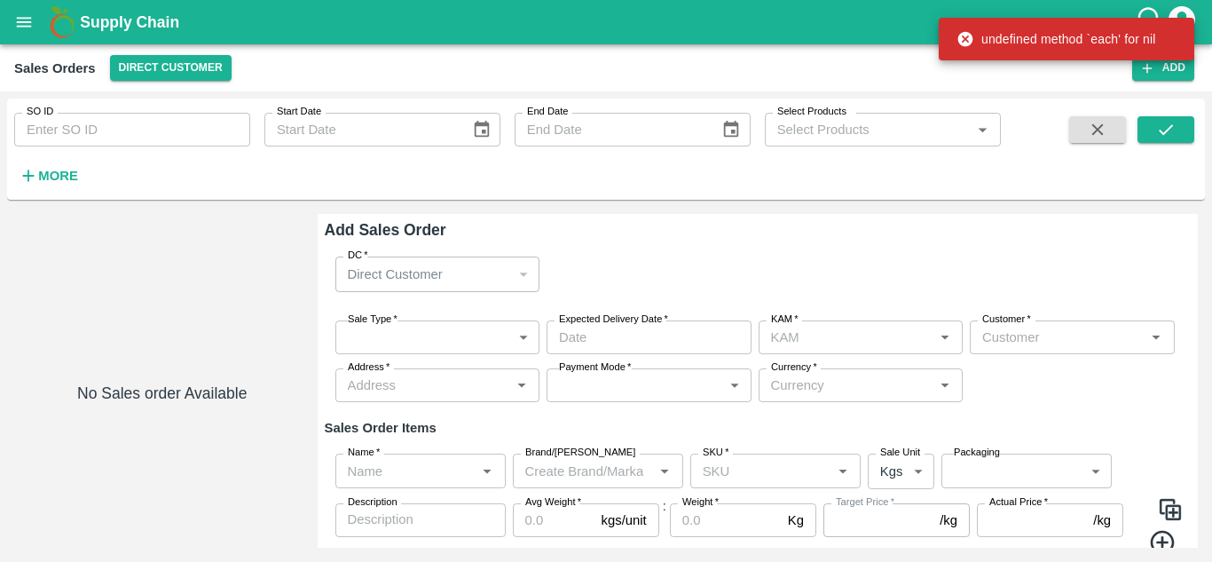
type input "Vinod B V"
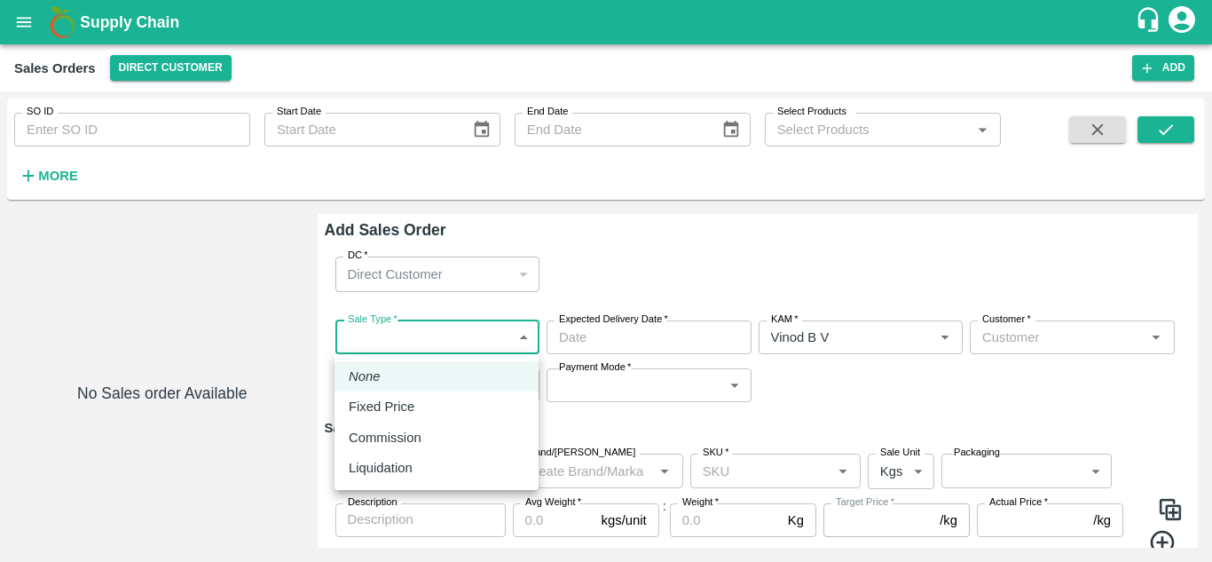
click at [390, 335] on body "Supply Chain Sales Orders Direct Customer Add SO ID SO ID Start Date Start Date…" at bounding box center [606, 281] width 1212 height 562
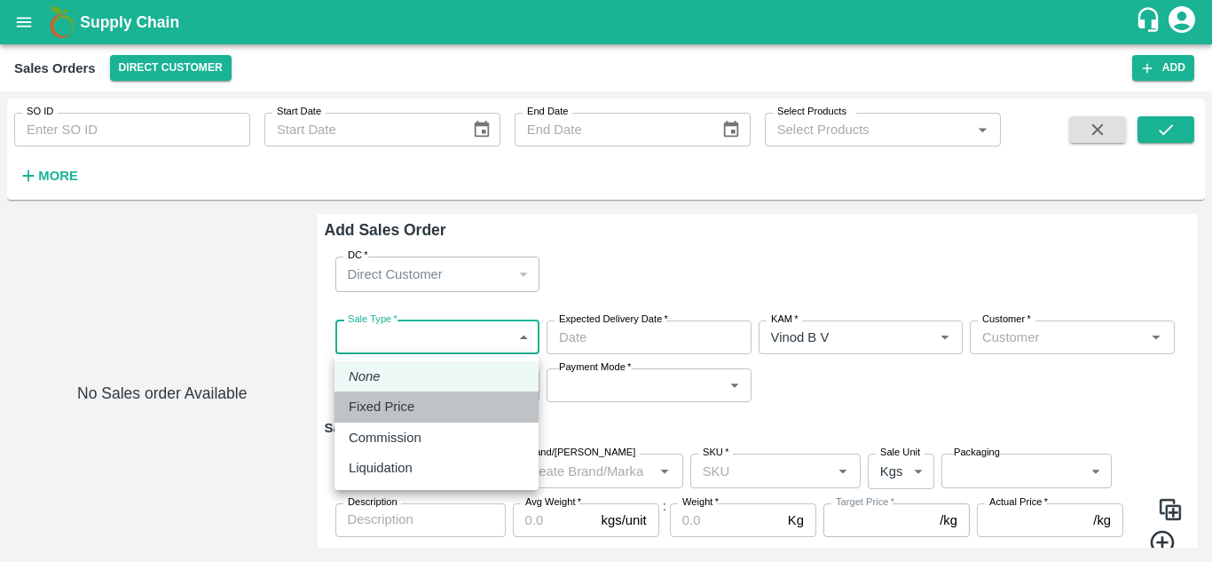
click at [411, 399] on p "Fixed Price" at bounding box center [382, 407] width 66 height 20
type input "1"
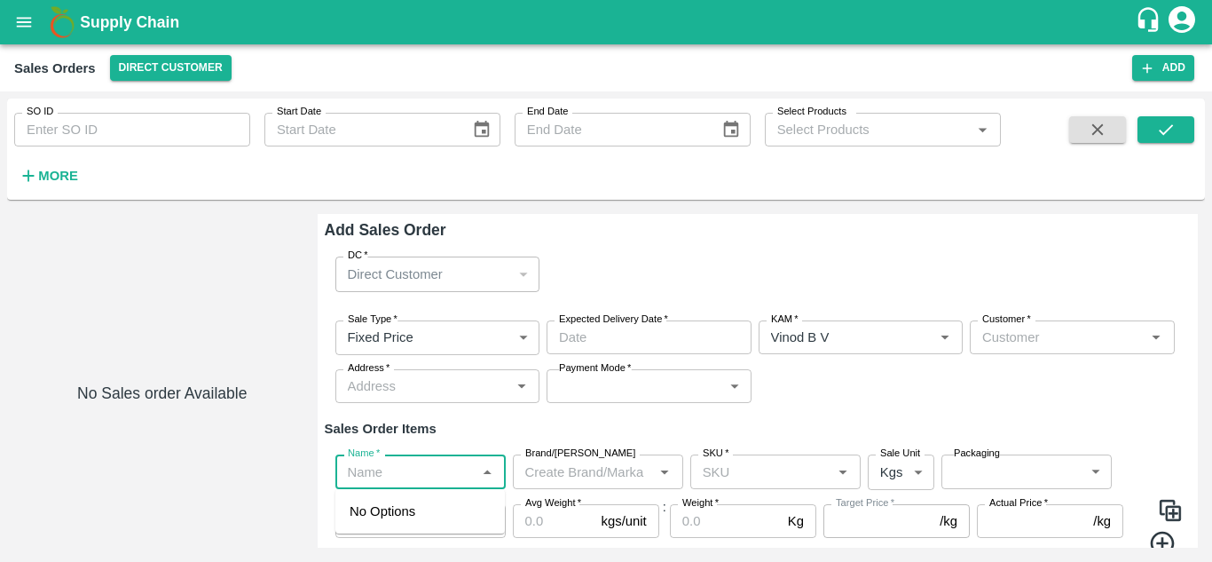
click at [411, 461] on input "Name   *" at bounding box center [406, 471] width 130 height 23
type input "apple"
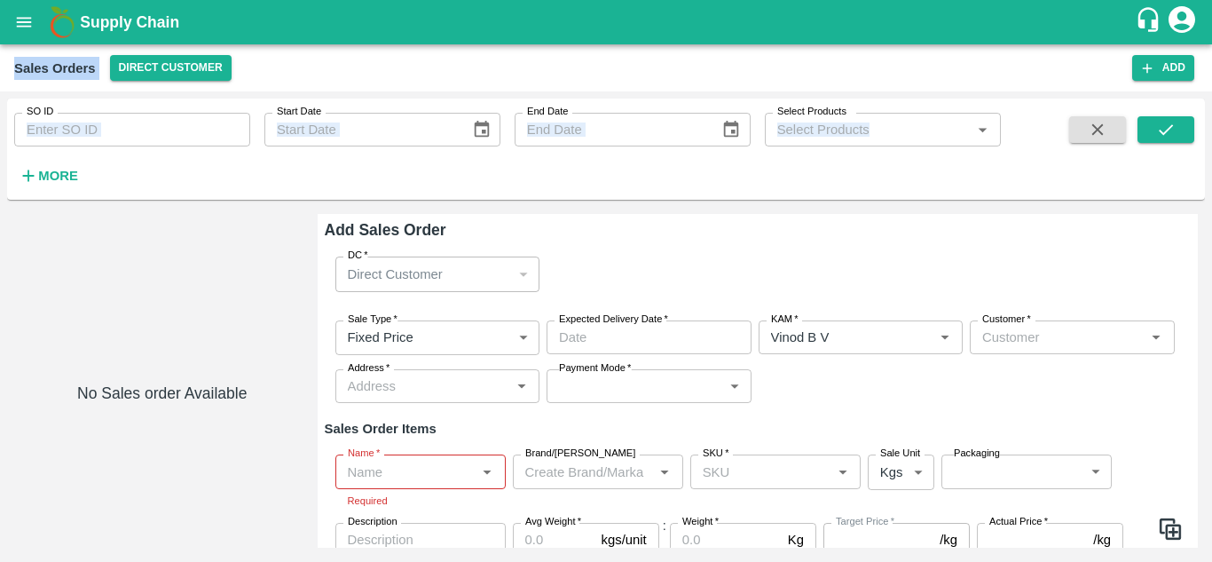
drag, startPoint x: 120, startPoint y: 293, endPoint x: 196, endPoint y: -77, distance: 377.9
click at [196, 0] on html "Supply Chain Sales Orders Direct Customer Add SO ID SO ID Start Date Start Date…" at bounding box center [606, 281] width 1212 height 562
